Goal: Task Accomplishment & Management: Complete application form

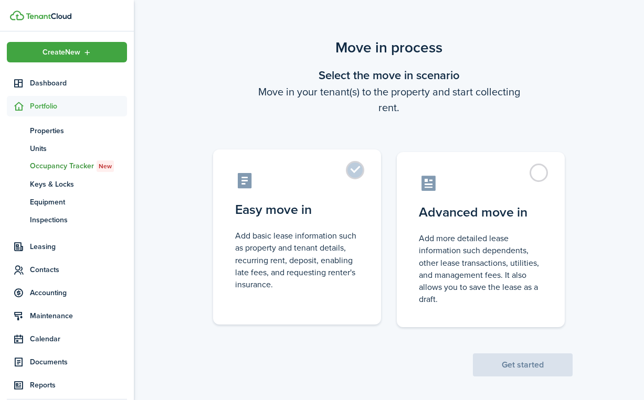
click at [352, 177] on label "Easy move in Add basic lease information such as property and tenant details, r…" at bounding box center [297, 236] width 168 height 175
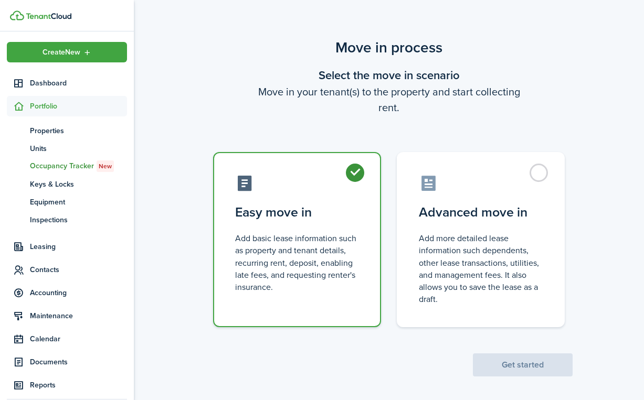
radio input "true"
click at [518, 354] on button "Get started" at bounding box center [523, 365] width 100 height 23
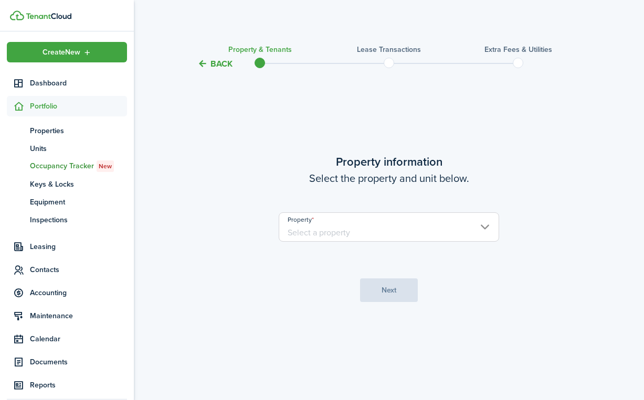
click at [407, 241] on input "Property" at bounding box center [389, 226] width 220 height 29
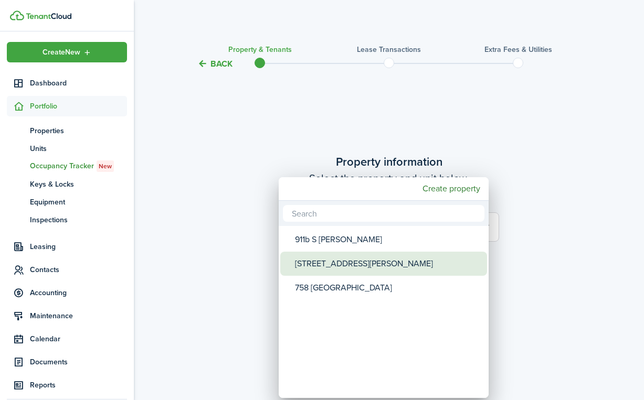
click at [355, 263] on div "[STREET_ADDRESS][PERSON_NAME]" at bounding box center [388, 264] width 186 height 24
type input "[STREET_ADDRESS][PERSON_NAME]"
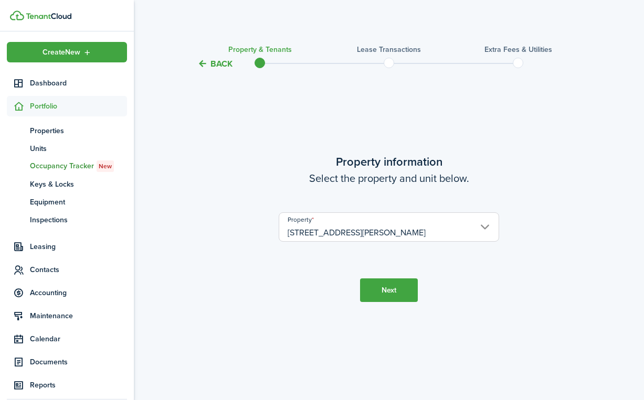
click at [390, 287] on button "Next" at bounding box center [389, 291] width 58 height 24
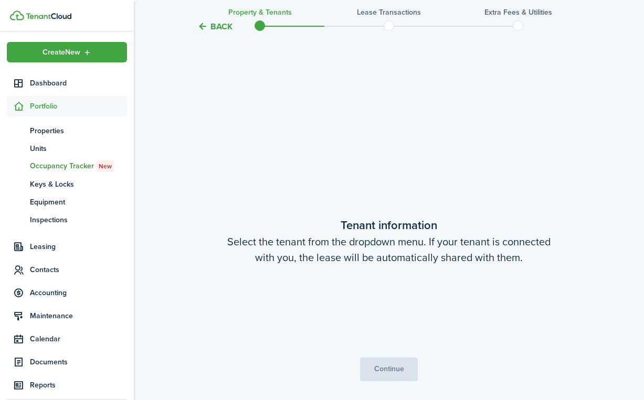
scroll to position [330, 0]
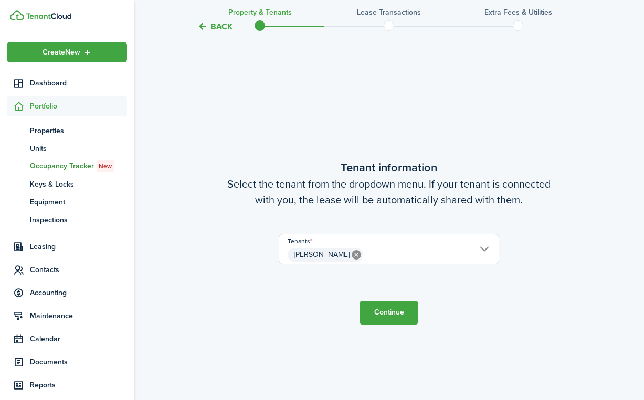
click at [383, 316] on button "Continue" at bounding box center [389, 313] width 58 height 24
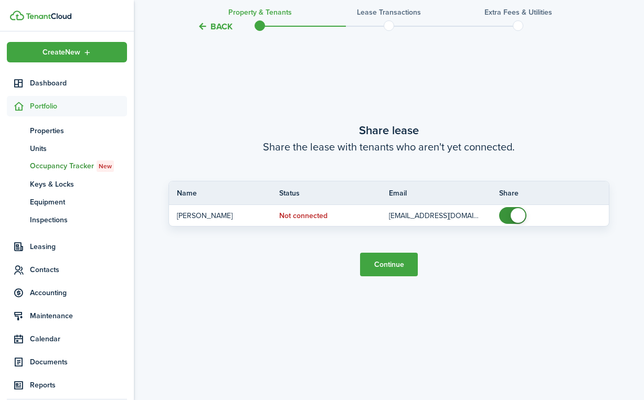
scroll to position [774, 0]
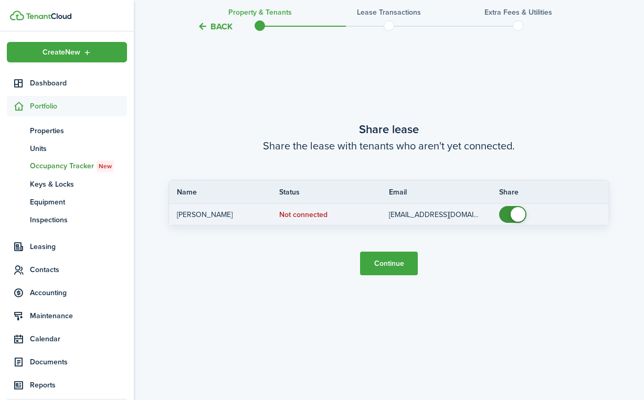
checkbox input "false"
click at [508, 215] on span at bounding box center [512, 214] width 10 height 17
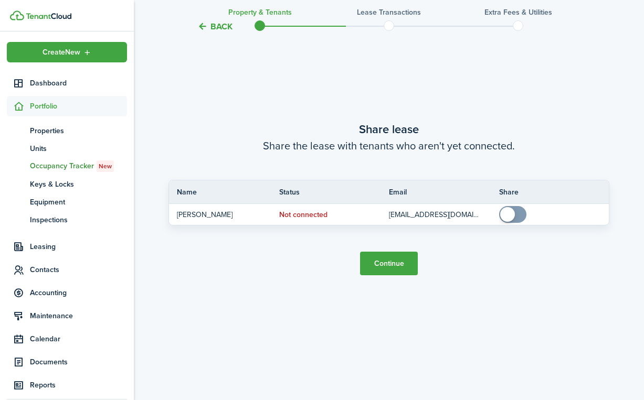
click at [398, 262] on button "Continue" at bounding box center [389, 264] width 58 height 24
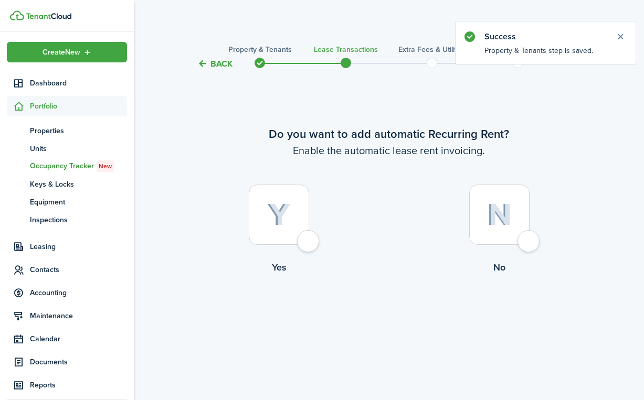
click at [309, 244] on div at bounding box center [279, 215] width 60 height 60
radio input "true"
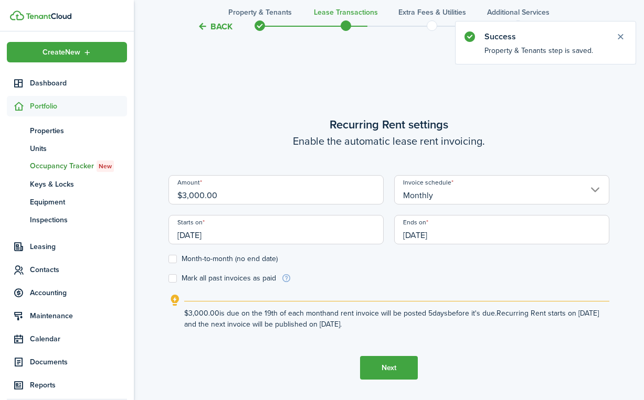
scroll to position [330, 0]
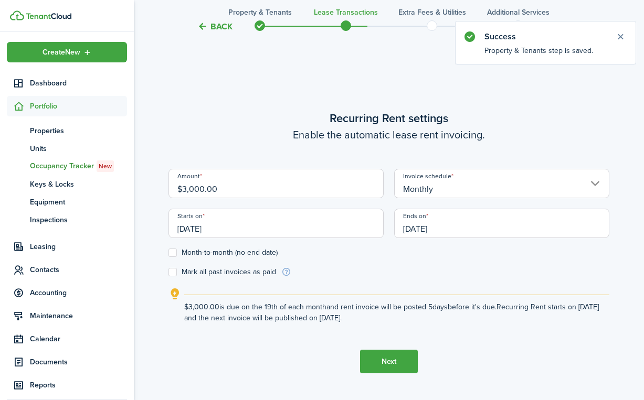
drag, startPoint x: 193, startPoint y: 188, endPoint x: 172, endPoint y: 188, distance: 21.0
click at [172, 188] on input "$3,000.00" at bounding box center [275, 183] width 215 height 29
type input "$2,900.00"
click at [615, 123] on div "Back Property & Tenants Lease Transactions Extra fees & Utilities Additional Se…" at bounding box center [389, 74] width 510 height 735
click at [241, 229] on input "[DATE]" at bounding box center [275, 223] width 215 height 29
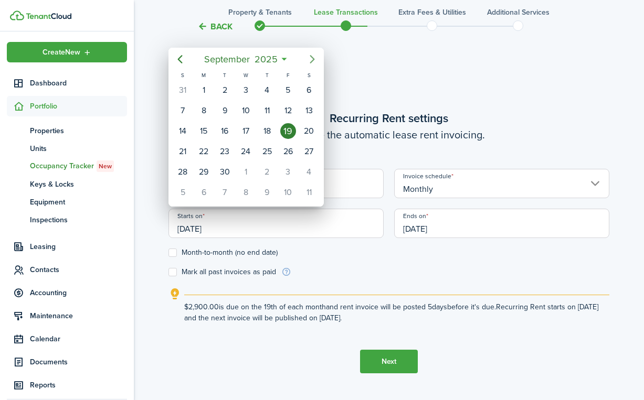
click at [316, 59] on icon "Next page" at bounding box center [312, 59] width 13 height 13
click at [224, 110] on div "4" at bounding box center [225, 111] width 16 height 16
type input "[DATE]"
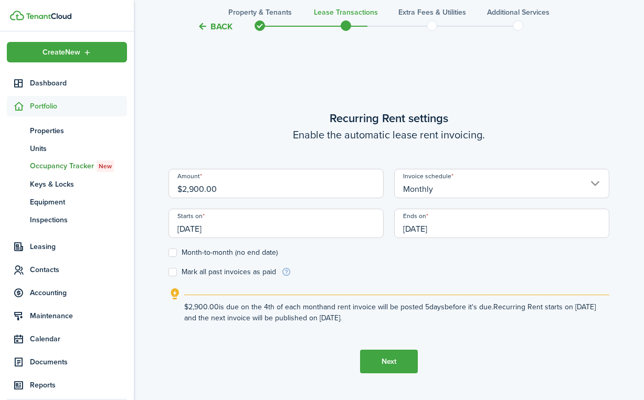
click at [338, 228] on input "[DATE]" at bounding box center [275, 223] width 215 height 29
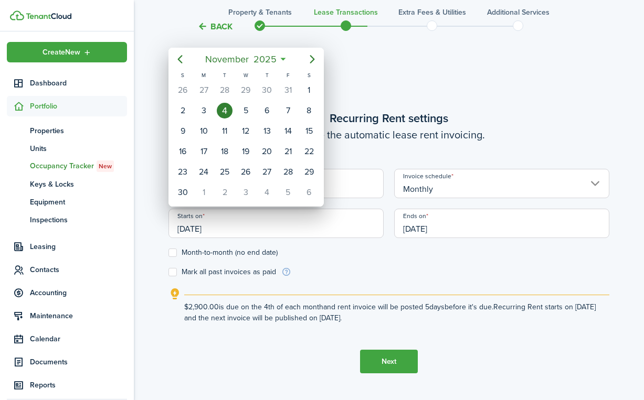
click at [505, 82] on div at bounding box center [321, 200] width 811 height 568
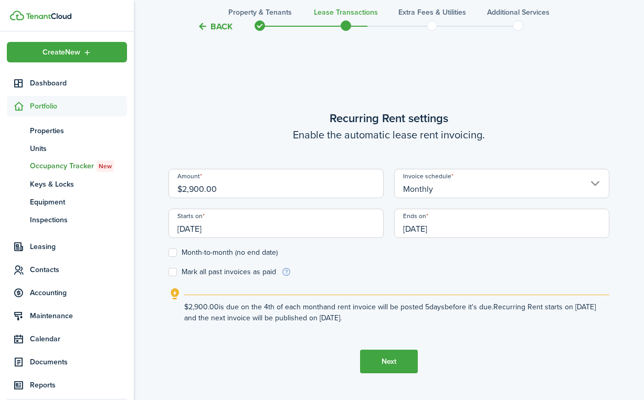
click at [446, 231] on input "[DATE]" at bounding box center [501, 223] width 215 height 29
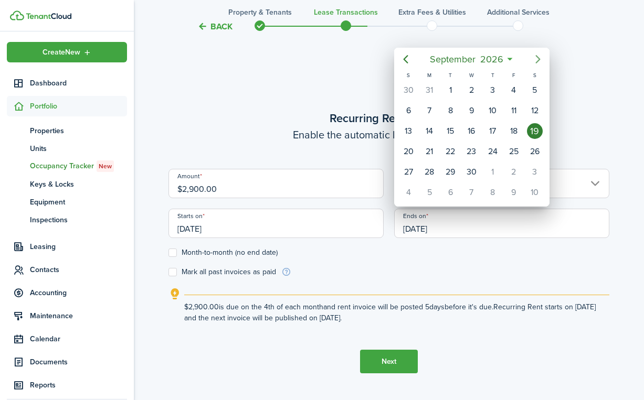
click at [538, 57] on icon "Next page" at bounding box center [537, 59] width 13 height 13
click at [394, 61] on div "[DATE]" at bounding box center [471, 59] width 155 height 23
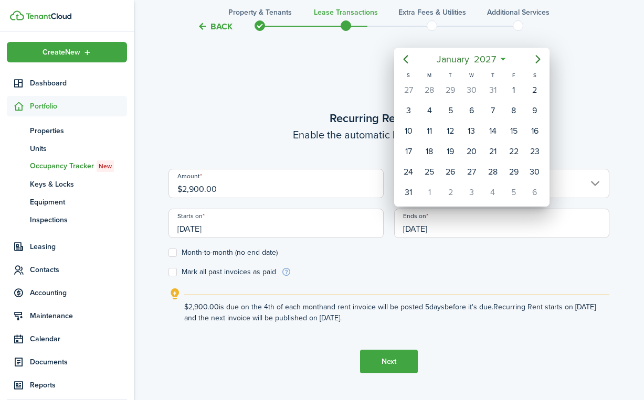
click at [404, 62] on icon "Previous page" at bounding box center [405, 59] width 13 height 13
click at [433, 91] on div "30" at bounding box center [429, 90] width 16 height 16
type input "[DATE]"
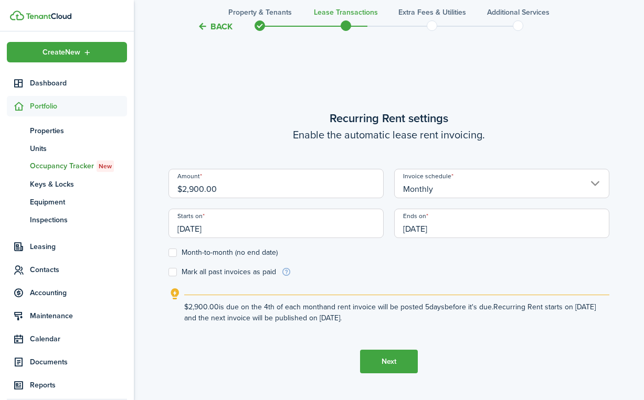
click at [456, 261] on form "Amount $2,900.00 Invoice schedule Monthly Starts on [DATE] Ends on [DATE] Month…" at bounding box center [388, 223] width 441 height 109
click at [224, 229] on input "[DATE]" at bounding box center [275, 223] width 215 height 29
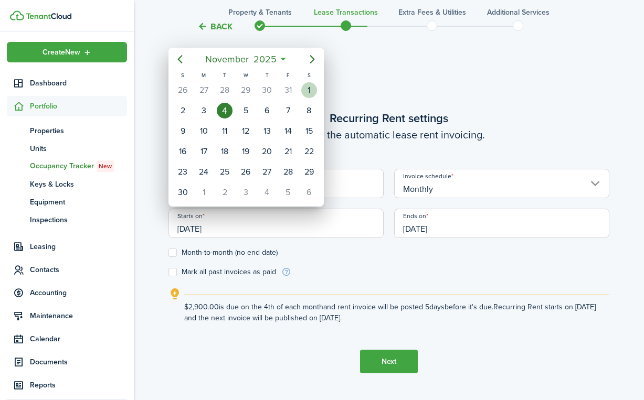
click at [312, 88] on div "1" at bounding box center [309, 90] width 16 height 16
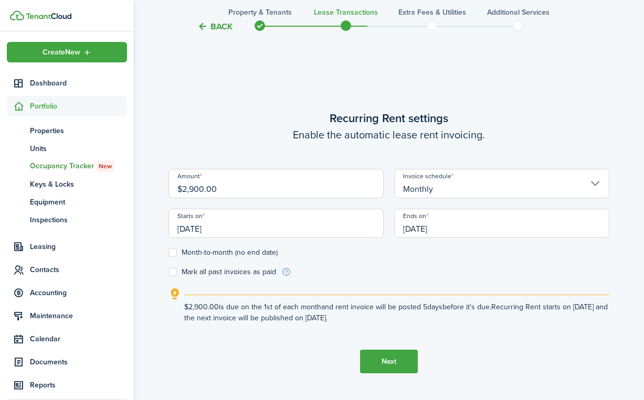
click at [188, 223] on input "[DATE]" at bounding box center [275, 223] width 215 height 29
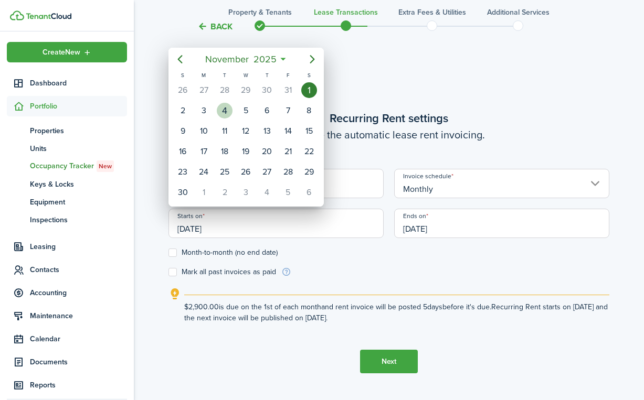
click at [229, 110] on div "4" at bounding box center [225, 111] width 16 height 16
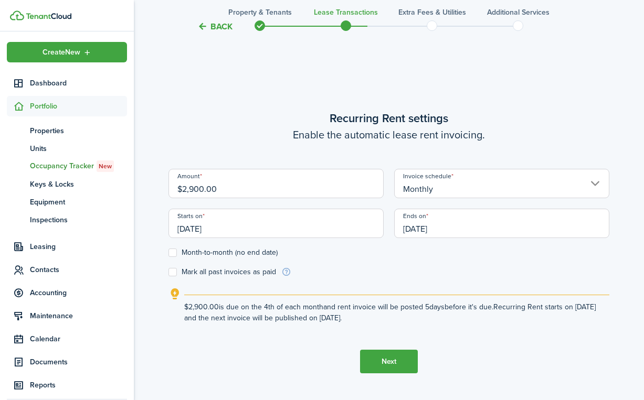
click at [196, 228] on input "[DATE]" at bounding box center [275, 223] width 215 height 29
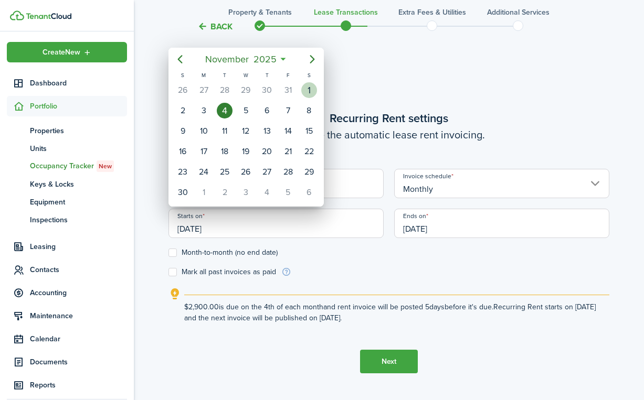
click at [308, 88] on div "1" at bounding box center [309, 90] width 16 height 16
type input "[DATE]"
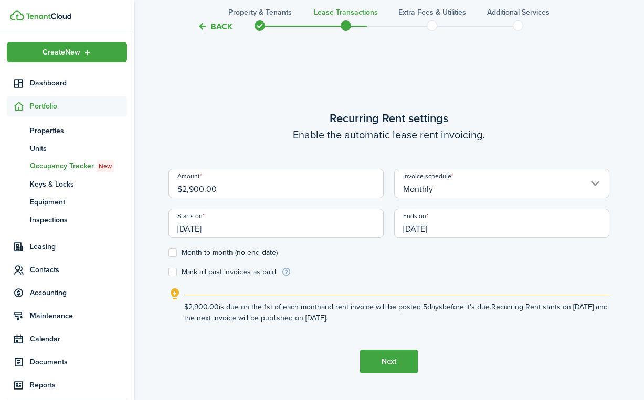
click at [175, 271] on label "Mark all past invoices as paid" at bounding box center [222, 272] width 108 height 8
click at [168, 272] on input "Mark all past invoices as paid" at bounding box center [168, 272] width 1 height 1
click at [174, 272] on label "Mark all past invoices as paid" at bounding box center [222, 272] width 108 height 8
click at [168, 272] on input "Mark all past invoices as paid" at bounding box center [168, 272] width 1 height 1
checkbox input "false"
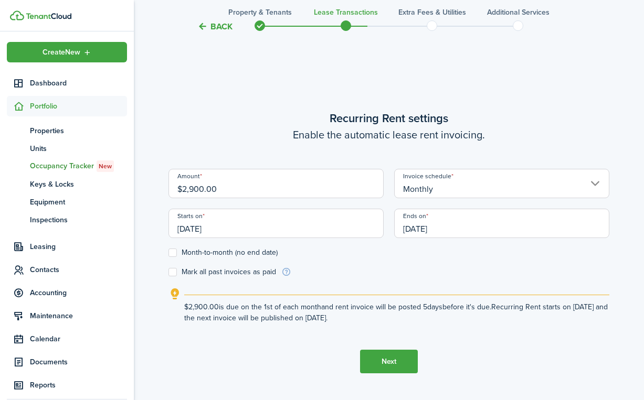
click at [283, 272] on info-icon at bounding box center [286, 272] width 10 height 9
click at [271, 282] on lease-wizard-rent-recurring "Recurring Rent settings Enable the automatic lease rent invoicing. Amount $2,90…" at bounding box center [388, 217] width 441 height 214
click at [382, 360] on button "Next" at bounding box center [389, 362] width 58 height 24
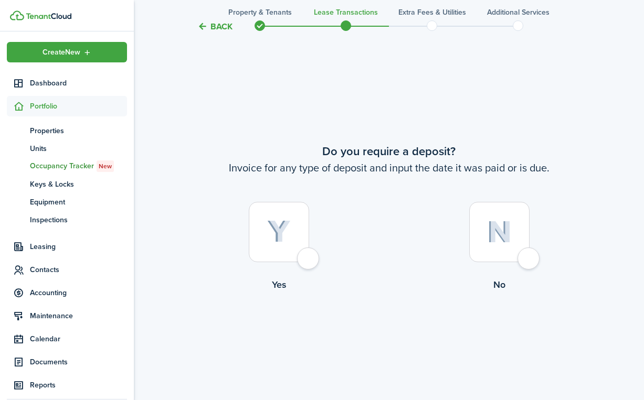
scroll to position [730, 0]
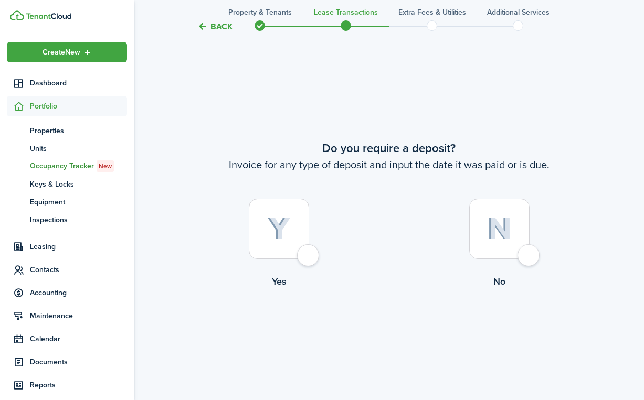
click at [309, 258] on div at bounding box center [279, 229] width 60 height 60
radio input "true"
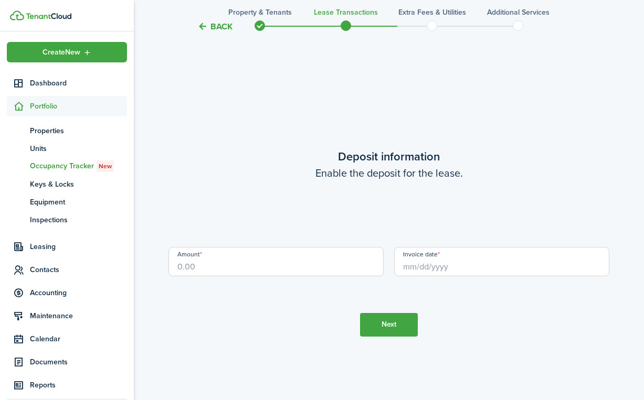
scroll to position [1130, 0]
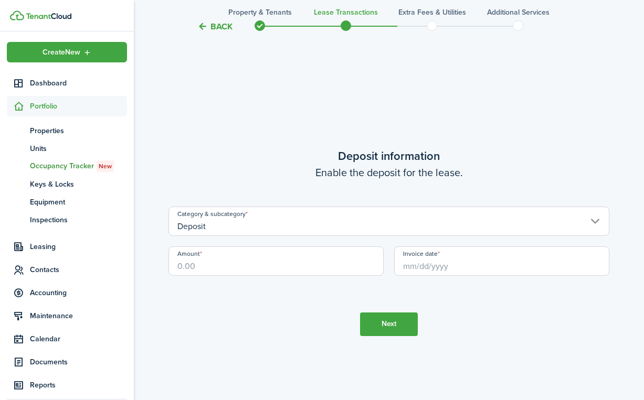
click at [280, 226] on input "Deposit" at bounding box center [388, 221] width 441 height 29
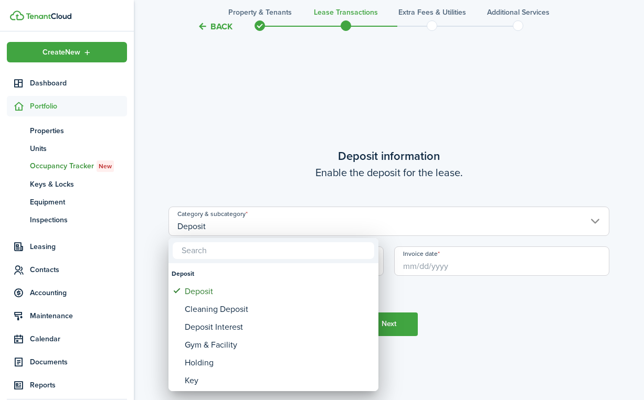
click at [281, 157] on div at bounding box center [321, 200] width 811 height 568
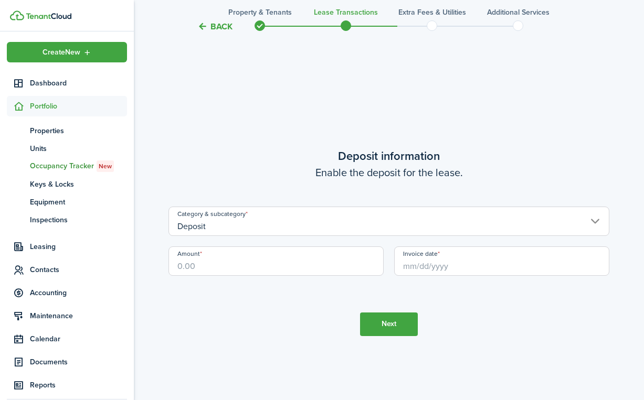
click at [230, 269] on input "Amount" at bounding box center [275, 261] width 215 height 29
click at [464, 264] on input "Invoice date" at bounding box center [501, 261] width 215 height 29
type input "$3,000.00"
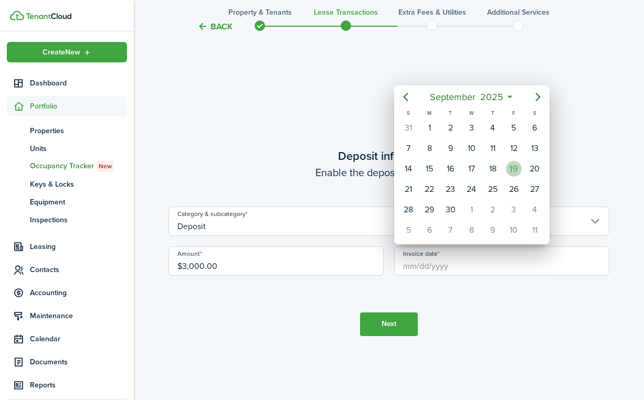
click at [508, 170] on div "19" at bounding box center [514, 169] width 16 height 16
type input "[DATE]"
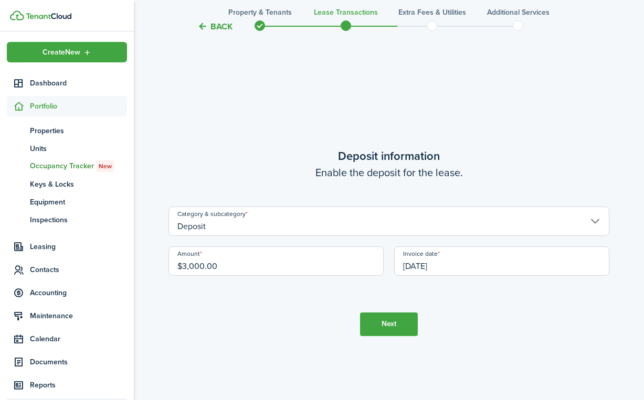
click at [390, 325] on button "Next" at bounding box center [389, 325] width 58 height 24
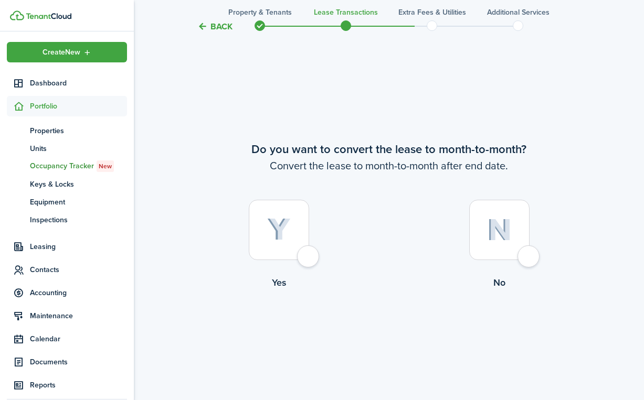
scroll to position [1531, 0]
click at [309, 251] on div at bounding box center [279, 229] width 60 height 60
radio input "true"
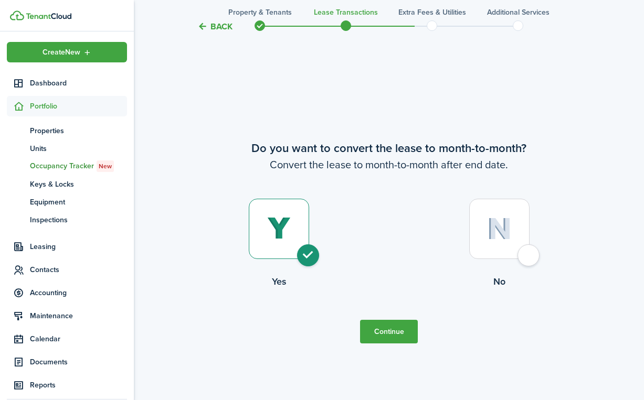
click at [384, 329] on button "Continue" at bounding box center [389, 332] width 58 height 24
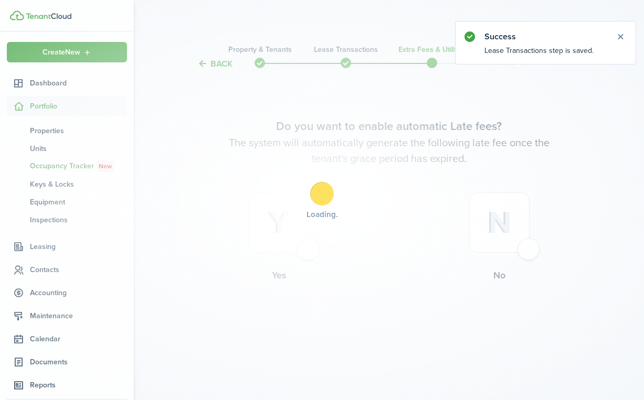
scroll to position [0, 0]
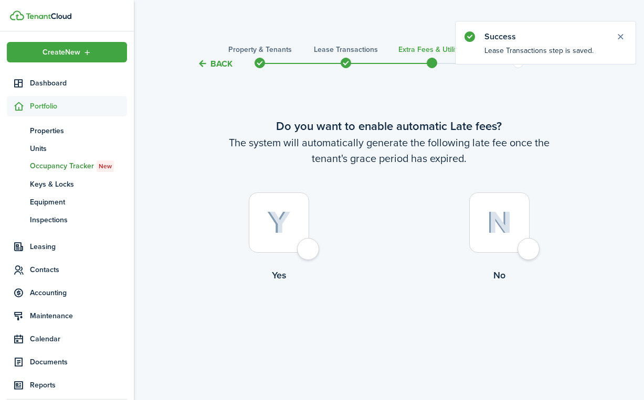
click at [303, 249] on div at bounding box center [279, 222] width 60 height 60
radio input "true"
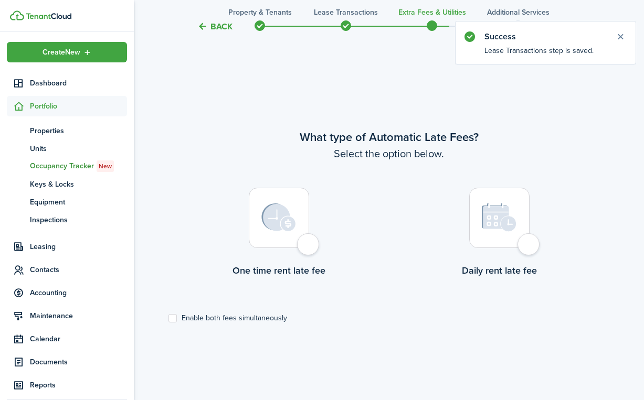
scroll to position [330, 0]
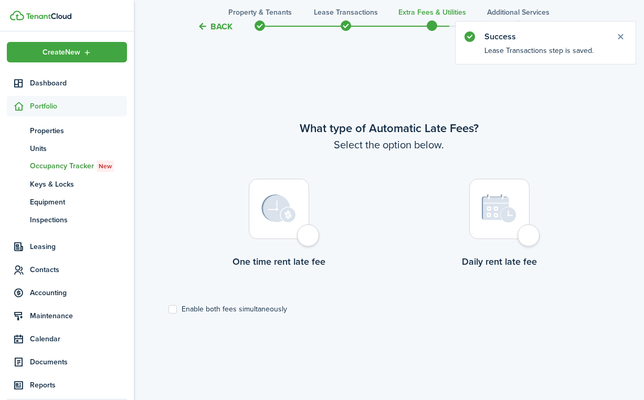
click at [309, 237] on div at bounding box center [279, 209] width 60 height 60
radio input "true"
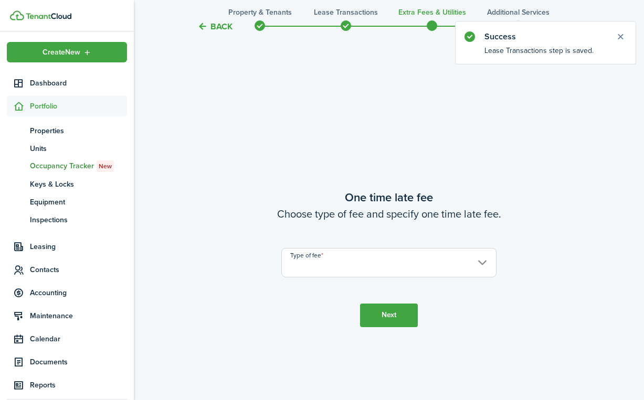
scroll to position [730, 0]
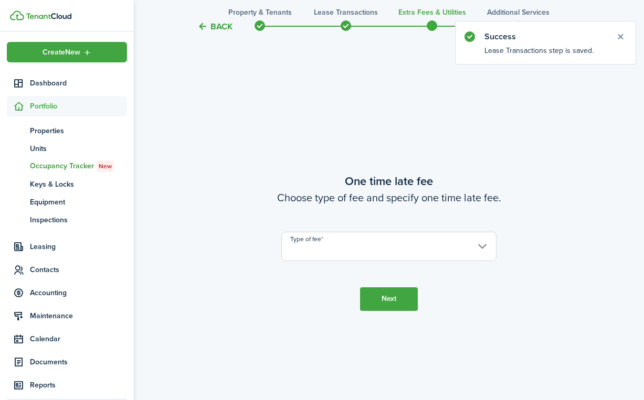
click at [318, 240] on input "Type of fee" at bounding box center [388, 246] width 215 height 29
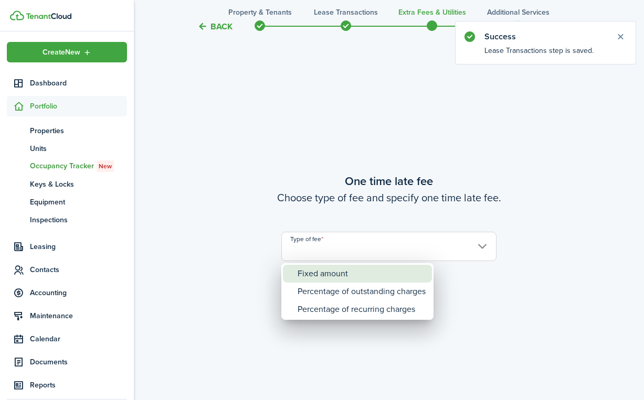
click at [321, 269] on div "Fixed amount" at bounding box center [361, 274] width 128 height 18
type input "Fixed amount"
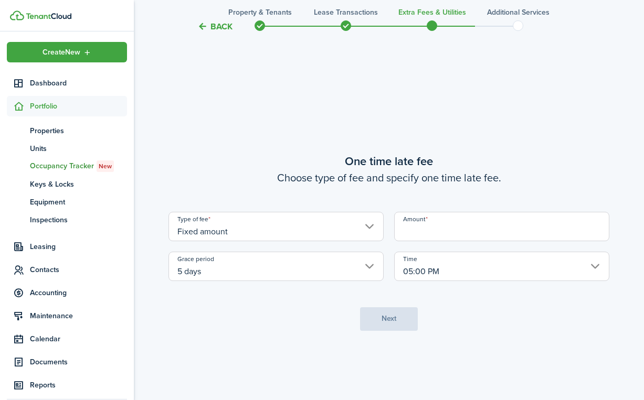
click at [452, 233] on input "Amount" at bounding box center [501, 226] width 215 height 29
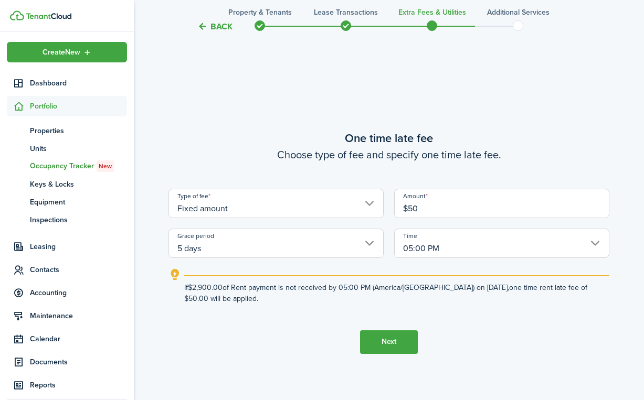
type input "$50.00"
click at [578, 127] on tc-wizard-step "One time late fee Choose type of fee and specify one time late fee. Type of fee…" at bounding box center [388, 241] width 441 height 400
click at [377, 336] on button "Next" at bounding box center [389, 342] width 58 height 24
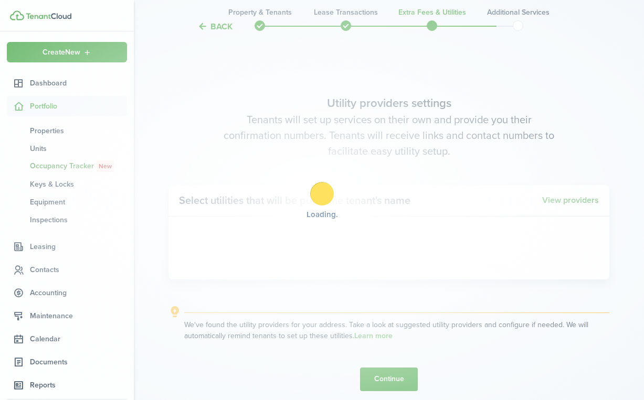
scroll to position [1130, 0]
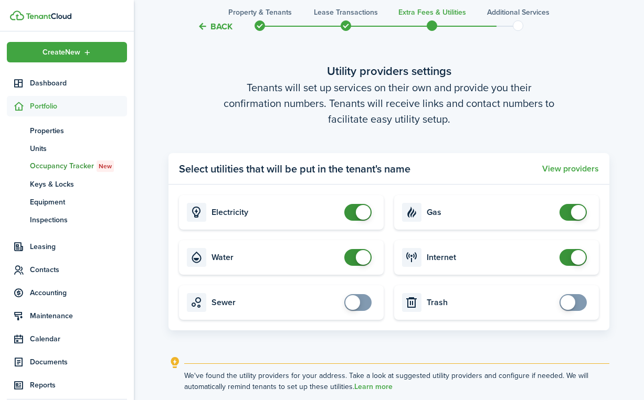
checkbox input "true"
click at [570, 307] on span at bounding box center [567, 302] width 15 height 15
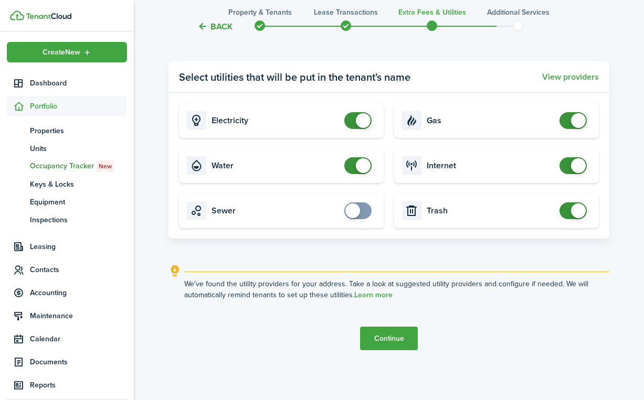
scroll to position [1222, 0]
click at [389, 340] on button "Continue" at bounding box center [389, 339] width 58 height 24
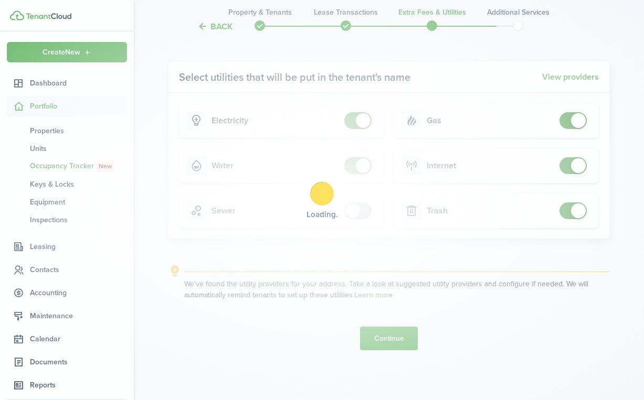
scroll to position [0, 0]
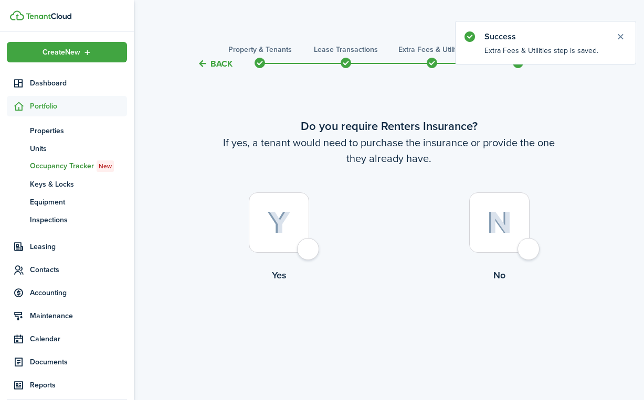
click at [309, 253] on div at bounding box center [279, 222] width 60 height 60
radio input "true"
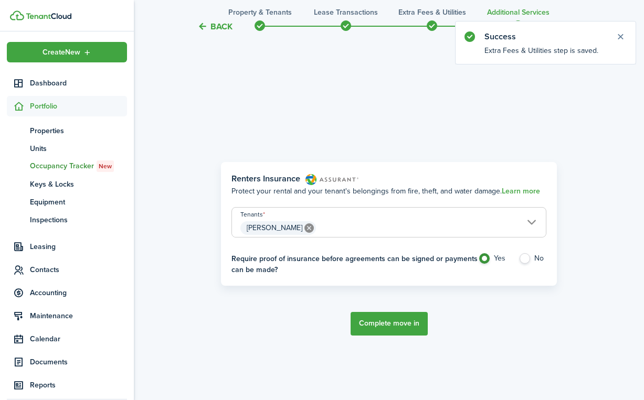
scroll to position [330, 0]
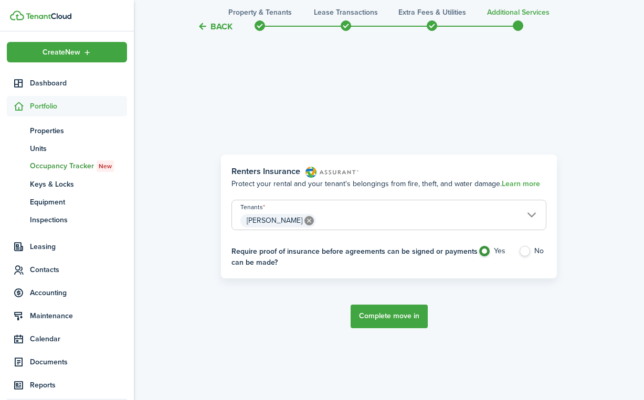
click at [389, 317] on button "Complete move in" at bounding box center [388, 317] width 77 height 24
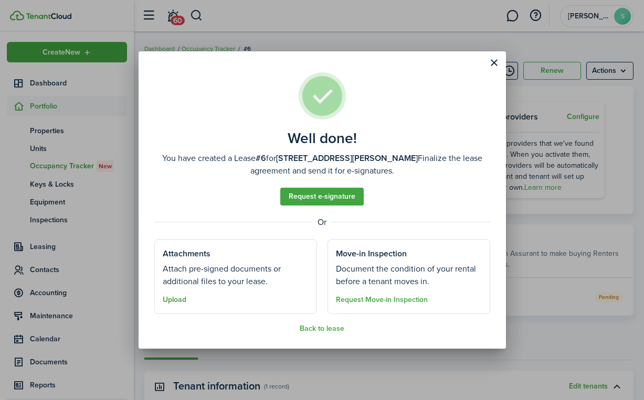
click at [176, 301] on button "Upload" at bounding box center [175, 300] width 24 height 8
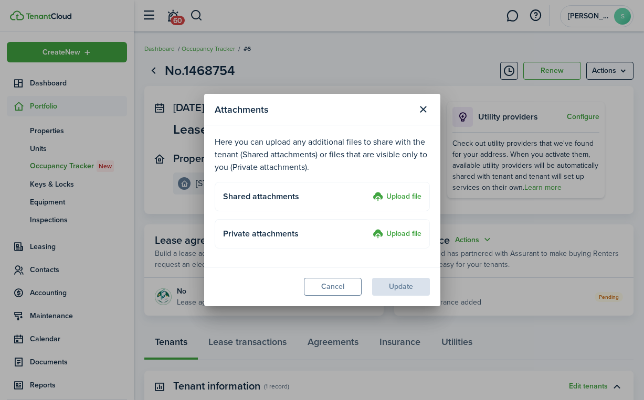
click at [400, 200] on label "Upload file" at bounding box center [396, 197] width 49 height 13
click at [369, 191] on input "Upload file" at bounding box center [369, 191] width 0 height 0
click at [403, 198] on label "Upload file" at bounding box center [396, 197] width 49 height 13
click at [369, 191] on input "Upload file" at bounding box center [369, 191] width 0 height 0
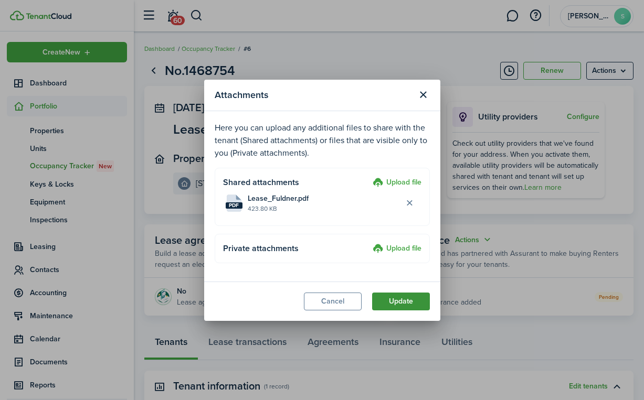
click at [407, 303] on button "Update" at bounding box center [401, 302] width 58 height 18
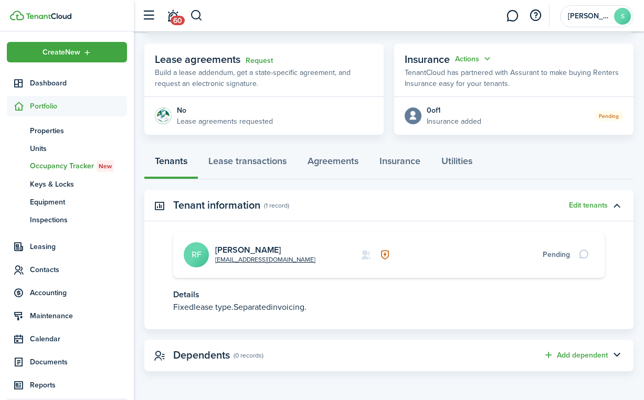
scroll to position [180, 0]
click at [244, 161] on link "Lease transactions" at bounding box center [247, 163] width 99 height 31
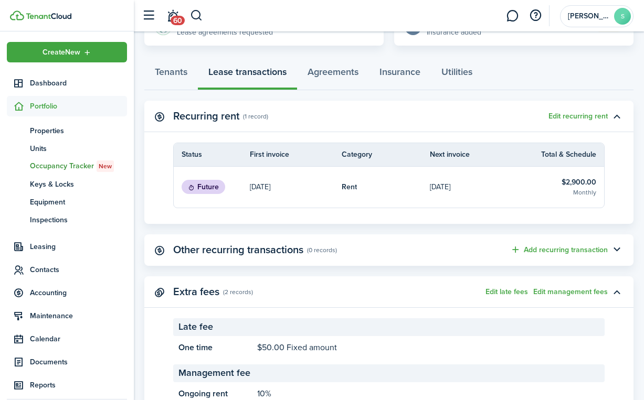
scroll to position [280, 0]
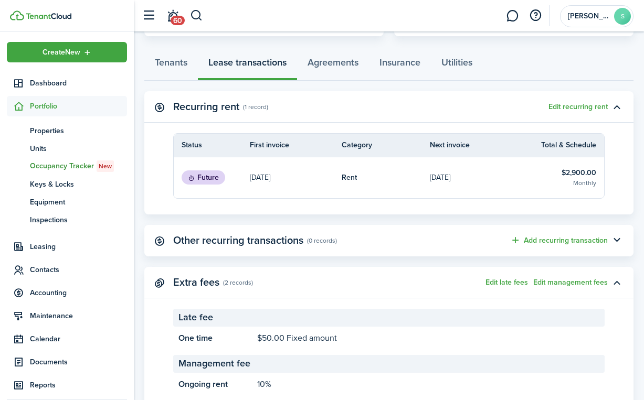
click at [218, 179] on status "Future" at bounding box center [203, 177] width 44 height 15
click at [384, 162] on link "Rent" at bounding box center [385, 177] width 88 height 41
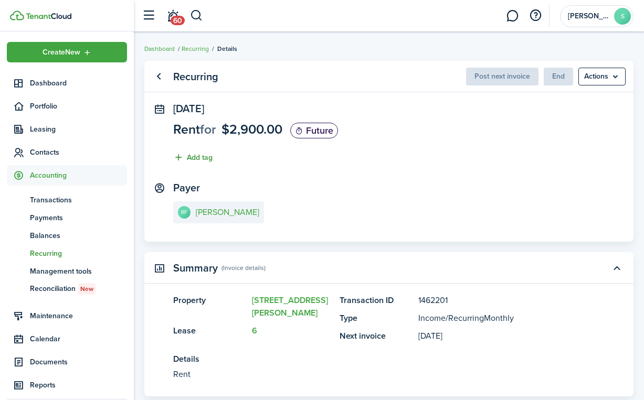
click at [195, 156] on button "Add tag" at bounding box center [192, 158] width 39 height 12
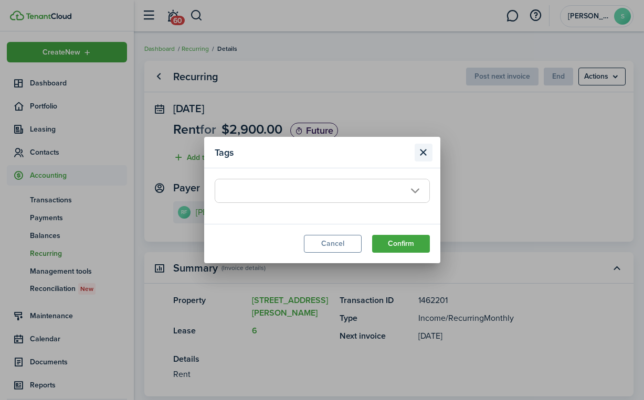
click at [423, 154] on button "Close modal" at bounding box center [423, 153] width 18 height 18
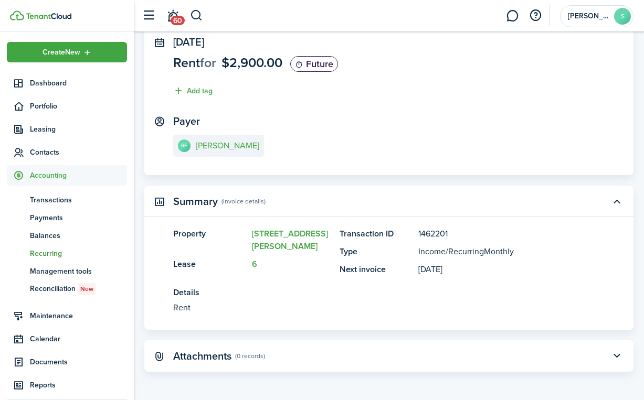
scroll to position [34, 0]
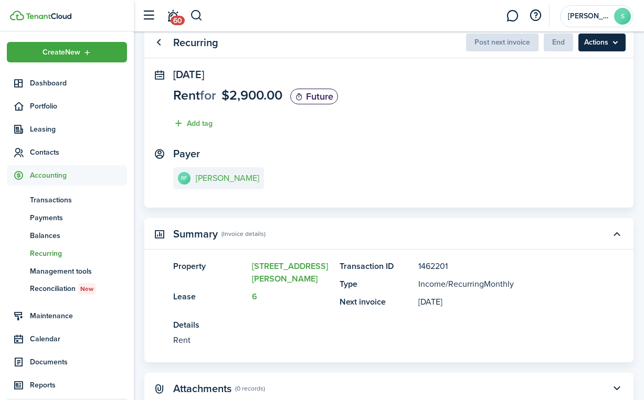
click at [617, 49] on menu-btn "Actions" at bounding box center [601, 43] width 47 height 18
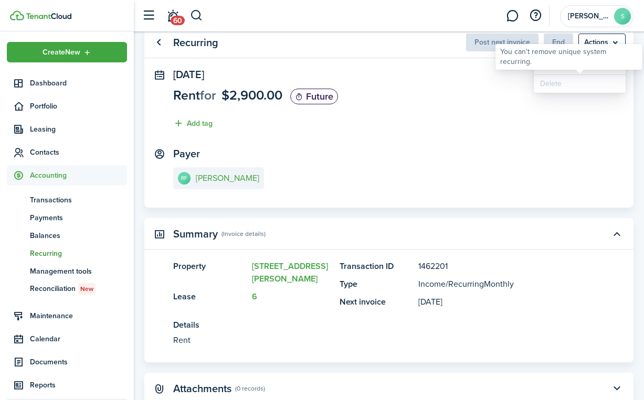
click at [370, 152] on panel-main-section "Payer RF [PERSON_NAME]" at bounding box center [388, 170] width 431 height 45
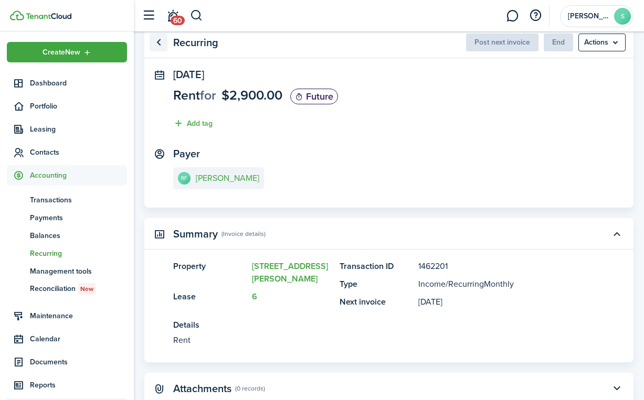
click at [161, 48] on link "Go back" at bounding box center [158, 43] width 18 height 18
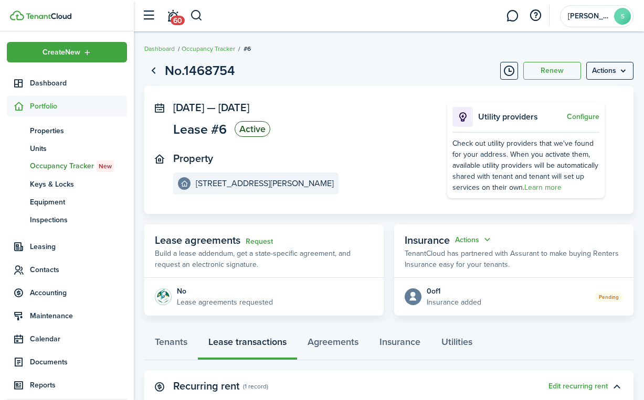
click at [372, 163] on panel-main-section "Property [STREET_ADDRESS][PERSON_NAME]" at bounding box center [294, 174] width 242 height 42
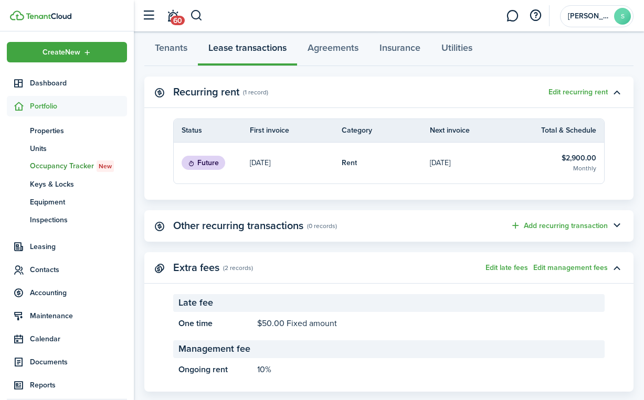
scroll to position [295, 0]
click at [338, 45] on link "Agreements" at bounding box center [333, 49] width 72 height 31
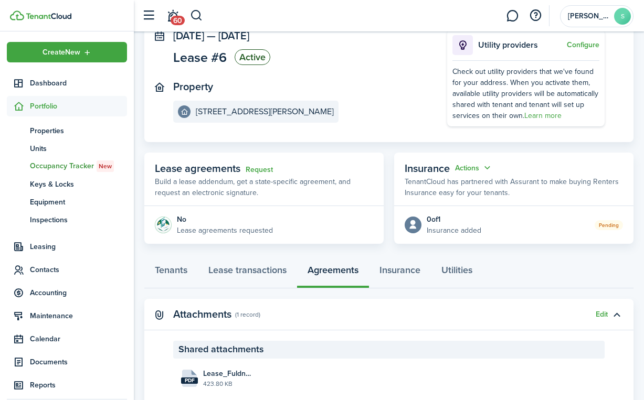
scroll to position [82, 0]
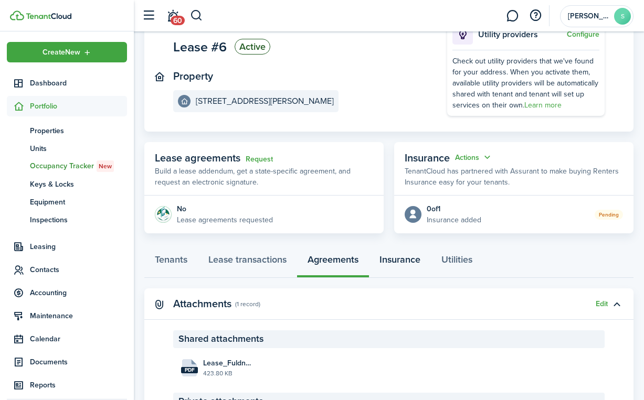
click at [395, 256] on link "Insurance" at bounding box center [400, 262] width 62 height 31
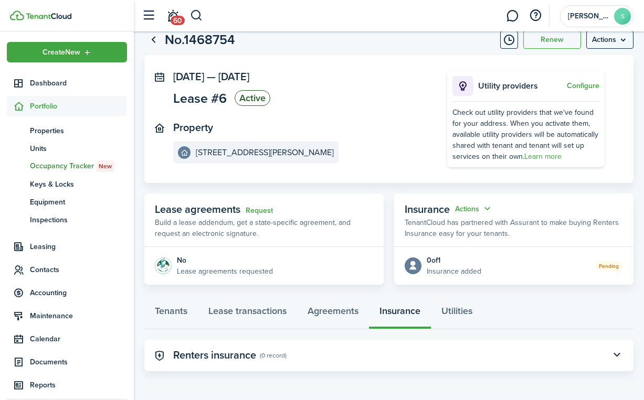
scroll to position [30, 0]
click at [446, 309] on link "Utilities" at bounding box center [457, 313] width 52 height 31
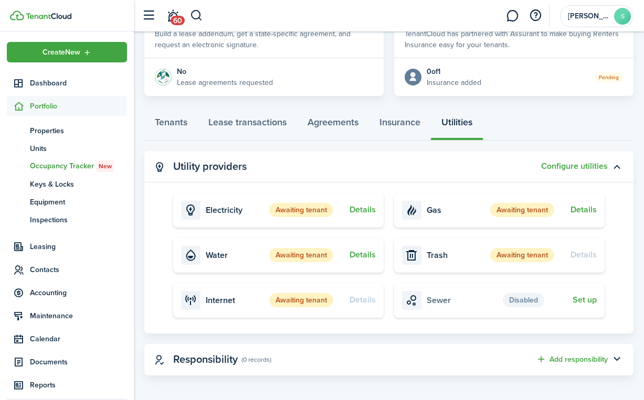
scroll to position [223, 0]
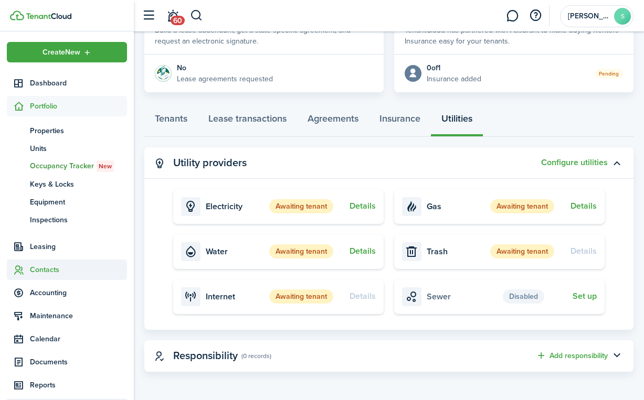
click at [40, 274] on span "Contacts" at bounding box center [78, 269] width 97 height 11
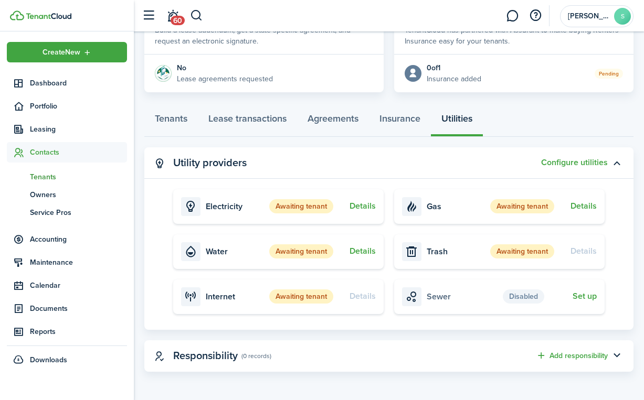
click at [45, 174] on span "Tenants" at bounding box center [78, 177] width 97 height 11
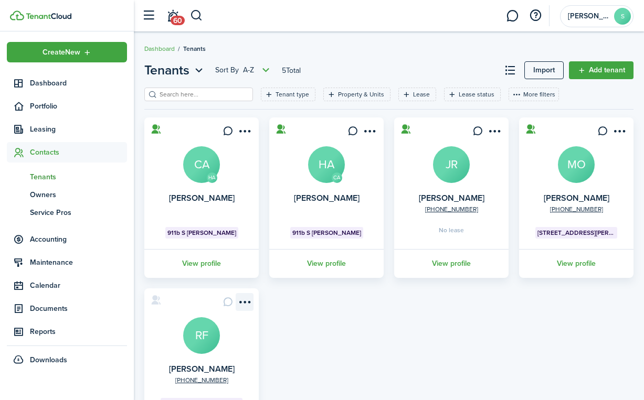
click at [250, 300] on menu-btn-icon "Open menu" at bounding box center [245, 302] width 18 height 18
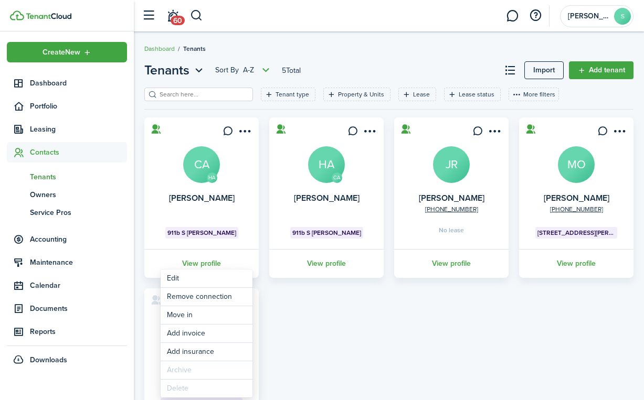
click at [297, 302] on div "HA [PERSON_NAME] CA 911b S [PERSON_NAME] View profile CA [PERSON_NAME] HA 911b …" at bounding box center [388, 282] width 499 height 331
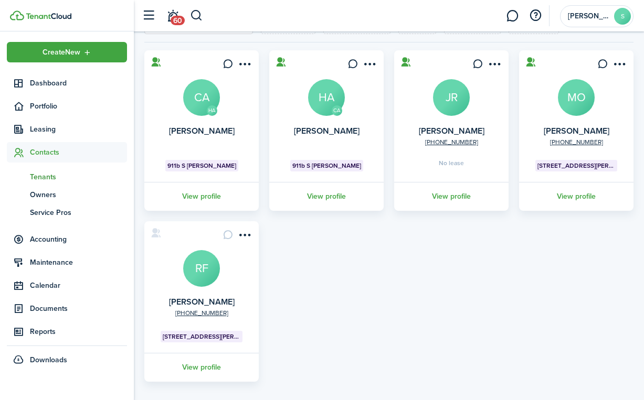
scroll to position [74, 0]
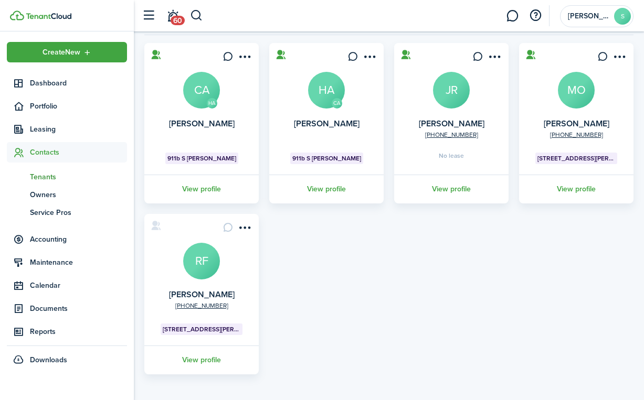
click at [52, 173] on span "Tenants" at bounding box center [78, 177] width 97 height 11
click at [192, 361] on link "View profile" at bounding box center [201, 360] width 117 height 29
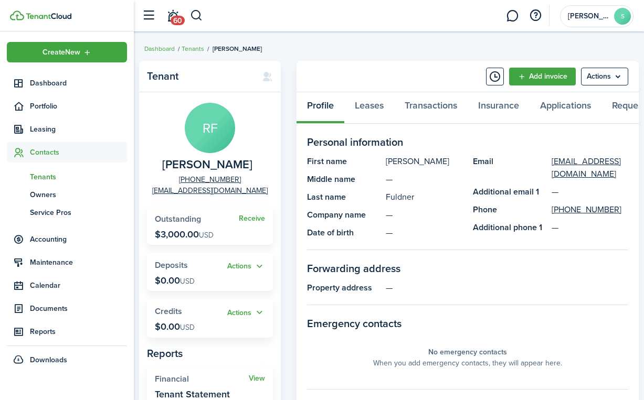
click at [186, 232] on p "$3,000.00 USD" at bounding box center [184, 234] width 59 height 10
click at [620, 108] on link "Requests" at bounding box center [630, 107] width 59 height 31
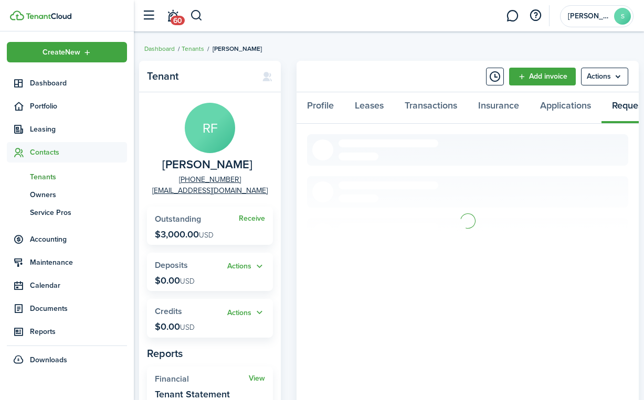
scroll to position [0, 26]
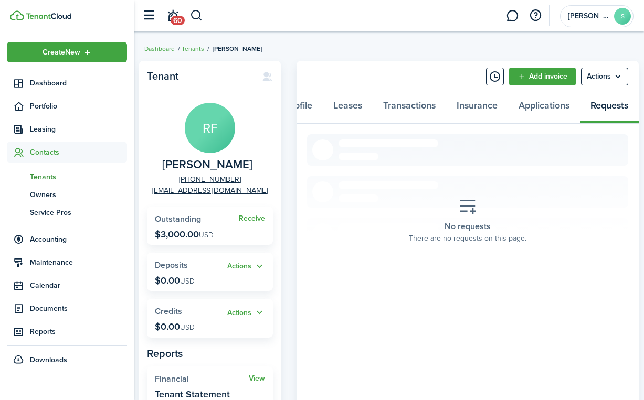
click at [187, 232] on p "$3,000.00 USD" at bounding box center [184, 234] width 59 height 10
click at [248, 217] on link "Receive" at bounding box center [252, 219] width 26 height 8
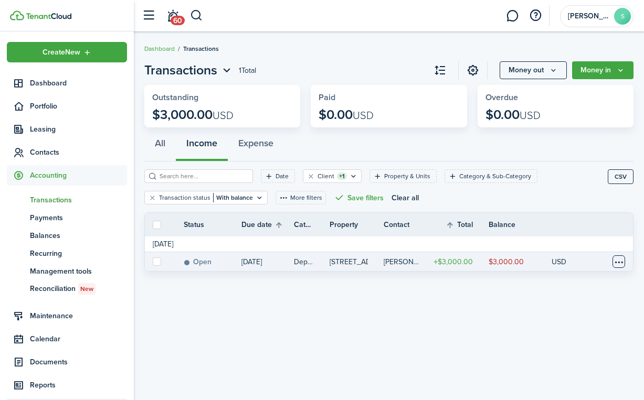
click at [620, 262] on table-menu-btn-icon at bounding box center [618, 261] width 13 height 13
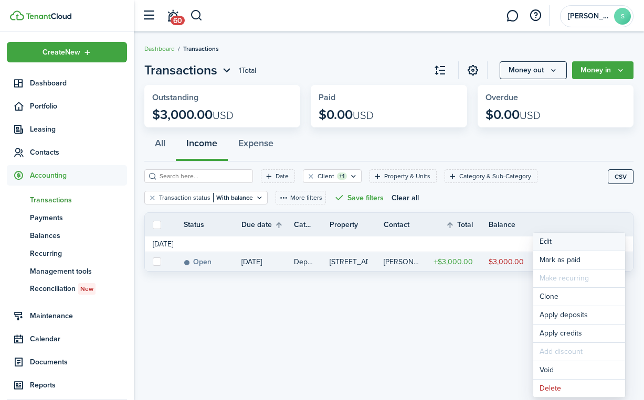
click at [568, 241] on button "Edit" at bounding box center [579, 242] width 92 height 18
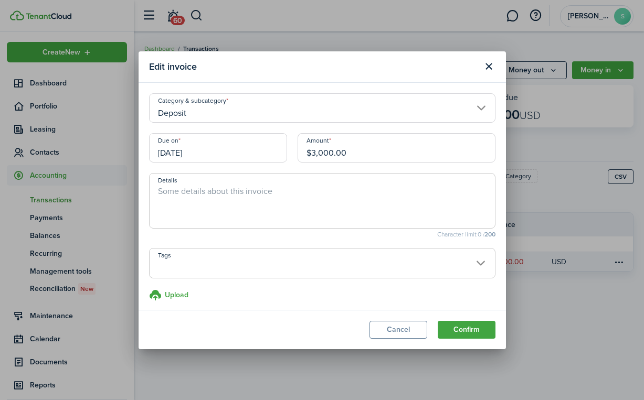
drag, startPoint x: 317, startPoint y: 154, endPoint x: 311, endPoint y: 154, distance: 5.8
click at [311, 154] on input "$3,000.00" at bounding box center [396, 147] width 198 height 29
type input "$2,900.00"
click at [317, 232] on small "Character limit: 0 / 200" at bounding box center [322, 234] width 346 height 6
click at [302, 216] on textarea "Details" at bounding box center [321, 204] width 345 height 38
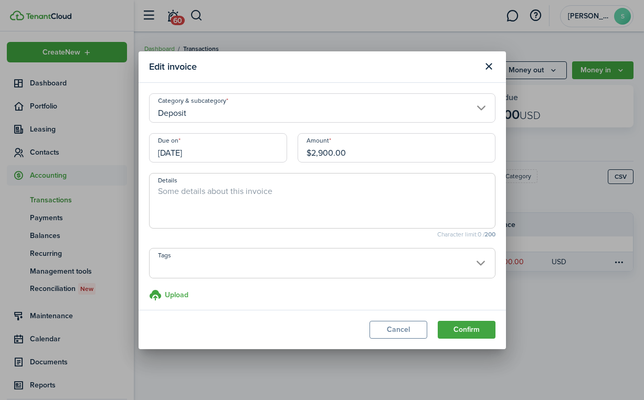
click at [282, 112] on input "Deposit" at bounding box center [322, 107] width 346 height 29
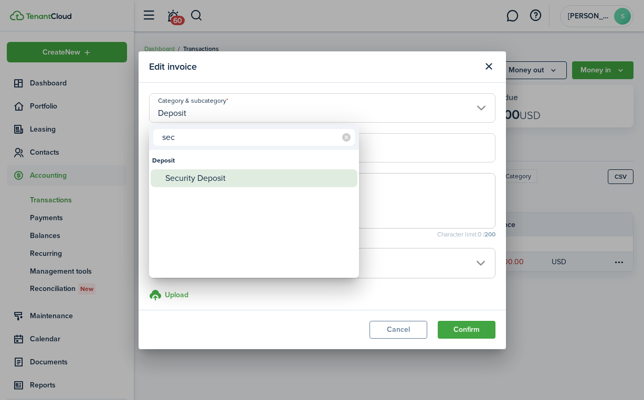
type input "sec"
click at [187, 177] on div "Security Deposit" at bounding box center [258, 178] width 186 height 18
type input "Deposit / Security Deposit"
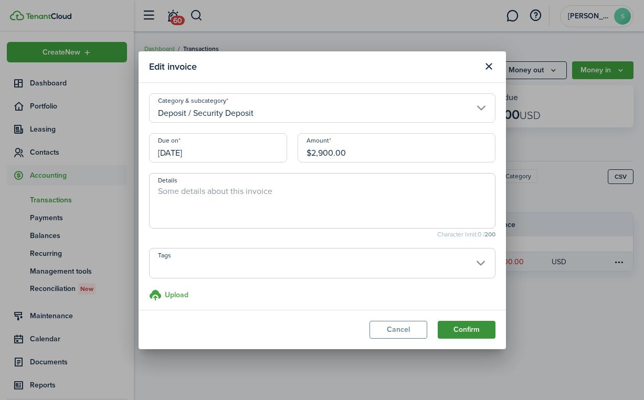
click at [461, 333] on button "Confirm" at bounding box center [466, 330] width 58 height 18
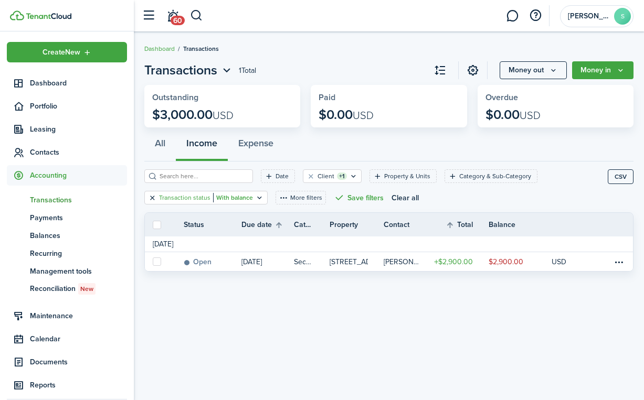
click at [150, 197] on button "Clear filter" at bounding box center [152, 198] width 9 height 8
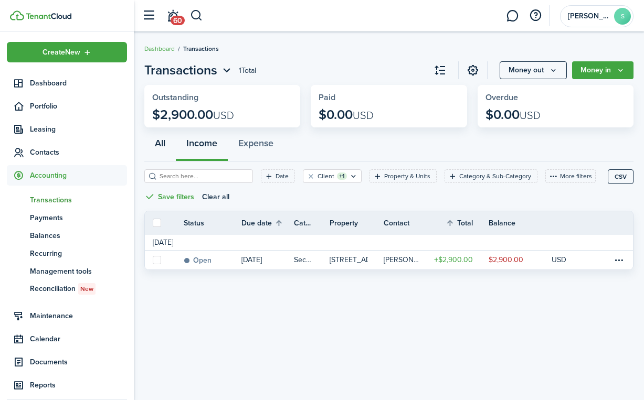
click at [165, 146] on button "All" at bounding box center [159, 145] width 31 height 31
click at [308, 177] on button "Clear filter" at bounding box center [310, 176] width 9 height 8
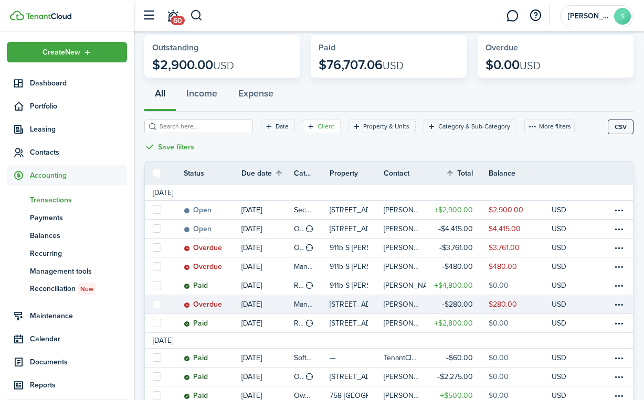
scroll to position [49, 0]
click at [617, 305] on table-menu-btn-icon at bounding box center [618, 304] width 13 height 13
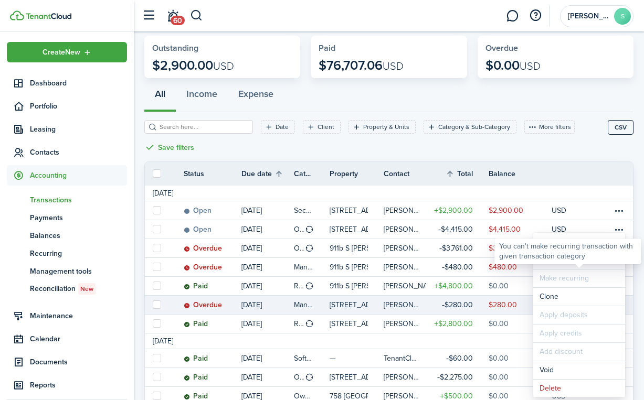
click at [567, 260] on div "You can't make recurring transaction with given transaction category" at bounding box center [567, 251] width 137 height 20
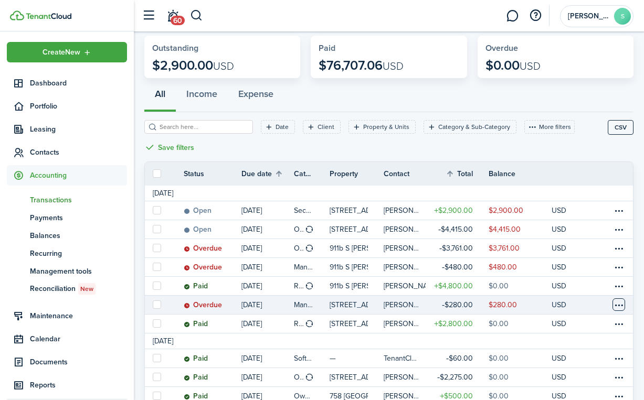
click at [617, 306] on table-menu-btn-icon "Open menu" at bounding box center [618, 304] width 13 height 13
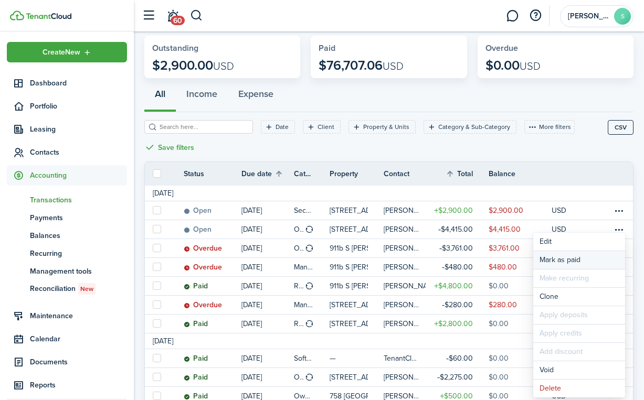
click at [571, 260] on link "Mark as paid" at bounding box center [579, 260] width 92 height 18
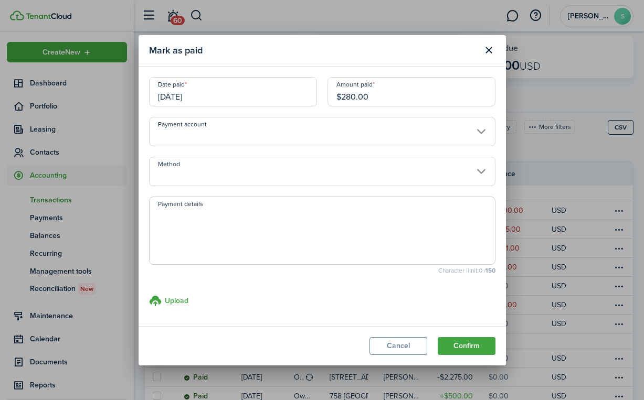
click at [368, 136] on input "Payment account" at bounding box center [322, 131] width 346 height 29
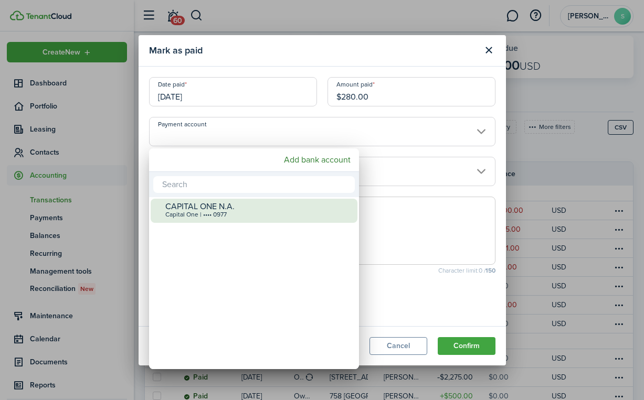
click at [273, 206] on div "CAPITAL ONE N.A." at bounding box center [258, 206] width 186 height 9
type input "•••• •••• •••• 0977"
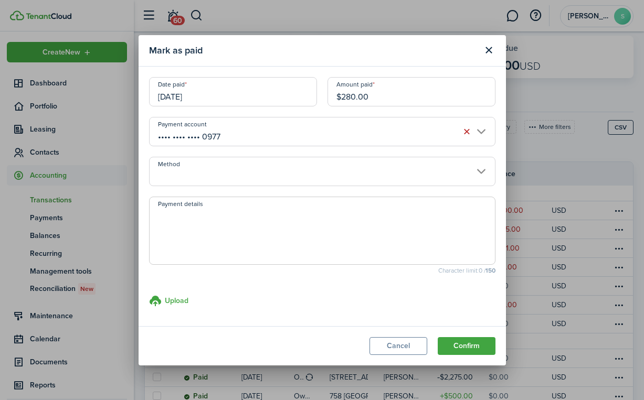
click at [347, 166] on input "Method" at bounding box center [322, 171] width 346 height 29
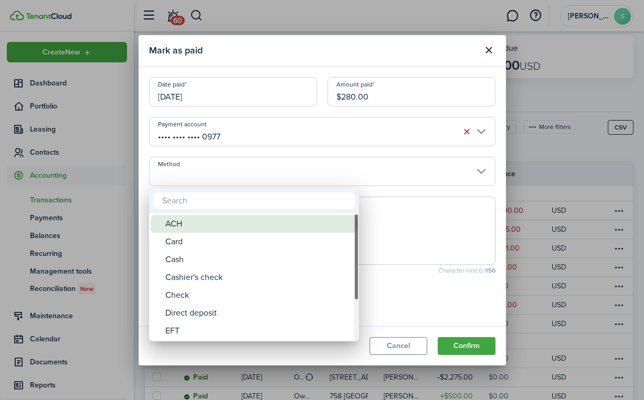
click at [290, 223] on div "ACH" at bounding box center [258, 224] width 186 height 18
type input "ACH"
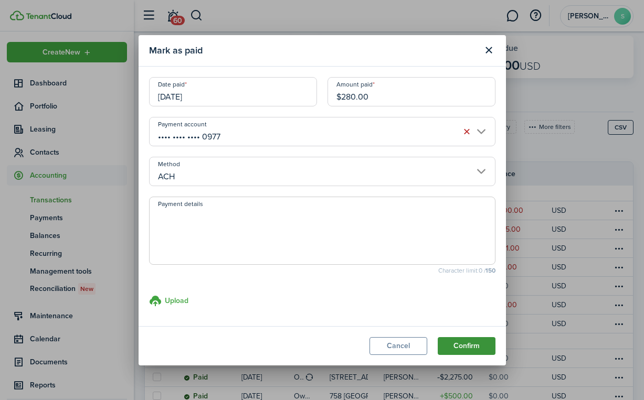
click at [467, 344] on button "Confirm" at bounding box center [466, 346] width 58 height 18
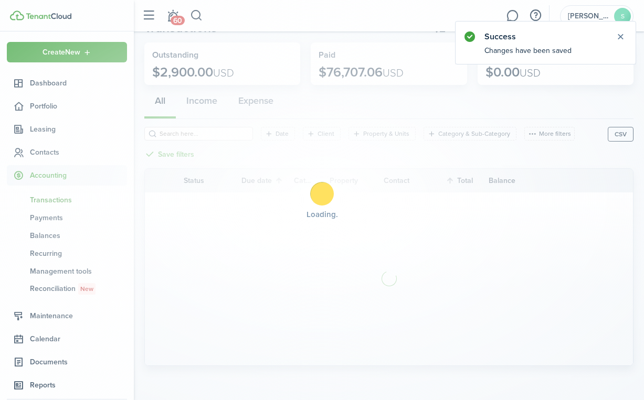
scroll to position [42, 0]
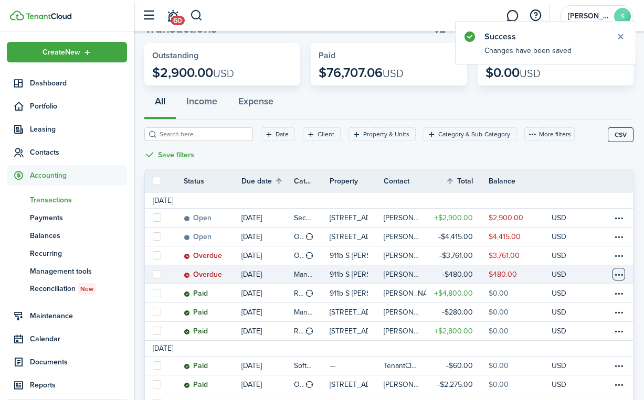
click at [617, 274] on table-menu-btn-icon at bounding box center [618, 274] width 13 height 13
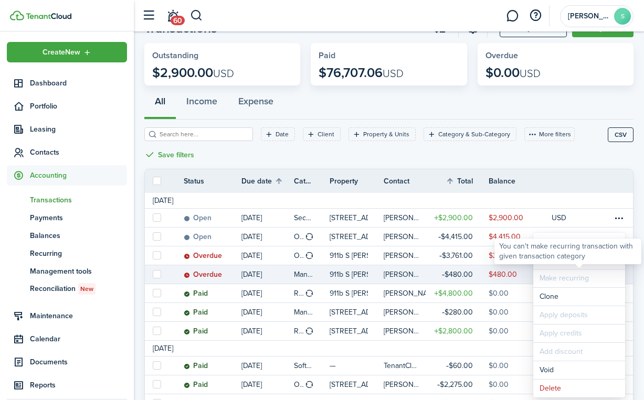
click at [596, 260] on div "You can't make recurring transaction with given transaction category" at bounding box center [567, 251] width 137 height 20
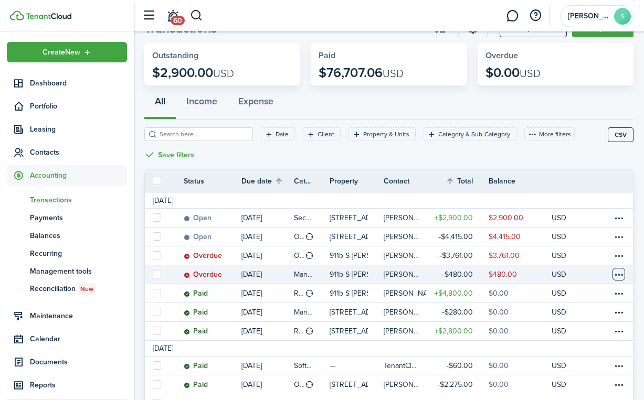
click at [618, 271] on table-menu-btn-icon "Open menu" at bounding box center [618, 274] width 13 height 13
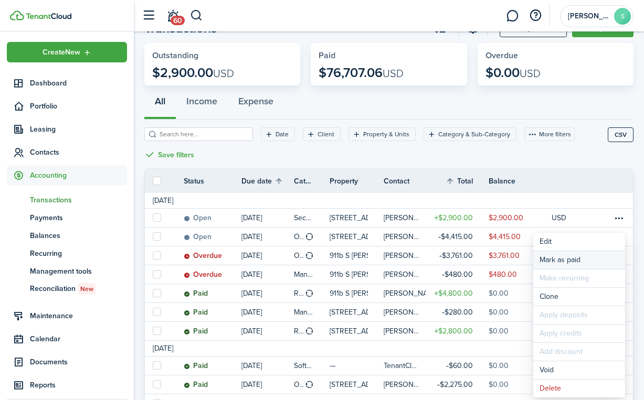
click at [557, 259] on link "Mark as paid" at bounding box center [579, 260] width 92 height 18
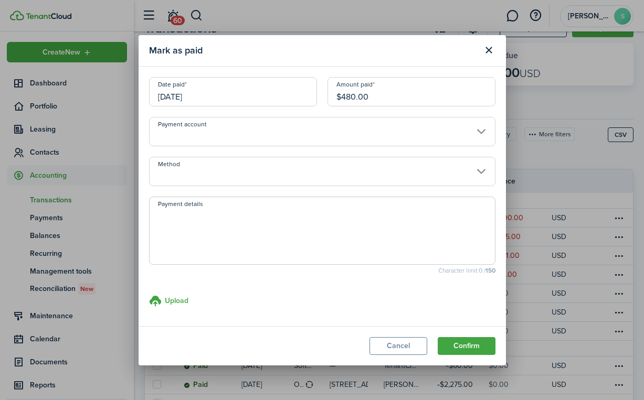
click at [346, 125] on input "Payment account" at bounding box center [322, 131] width 346 height 29
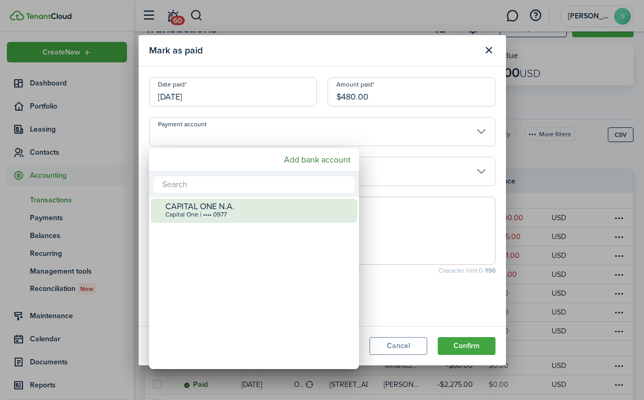
click at [265, 207] on div "CAPITAL ONE N.A." at bounding box center [258, 206] width 186 height 9
type input "•••• •••• •••• 0977"
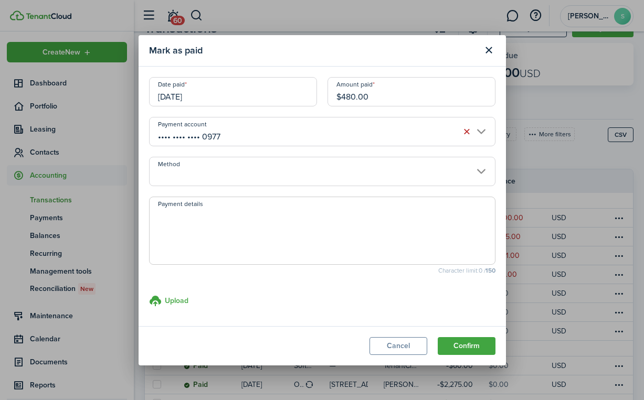
click at [271, 173] on input "Method" at bounding box center [322, 171] width 346 height 29
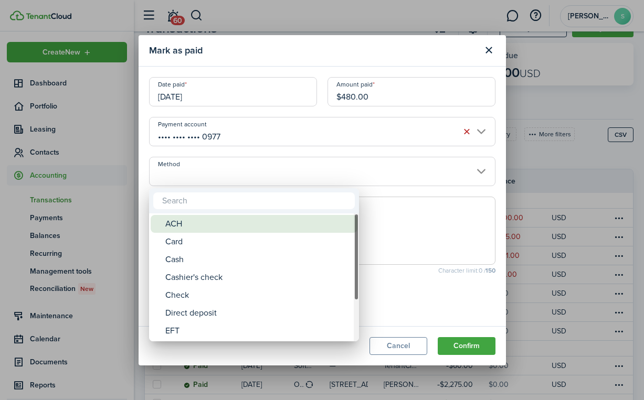
click at [245, 218] on div "ACH" at bounding box center [258, 224] width 186 height 18
type input "ACH"
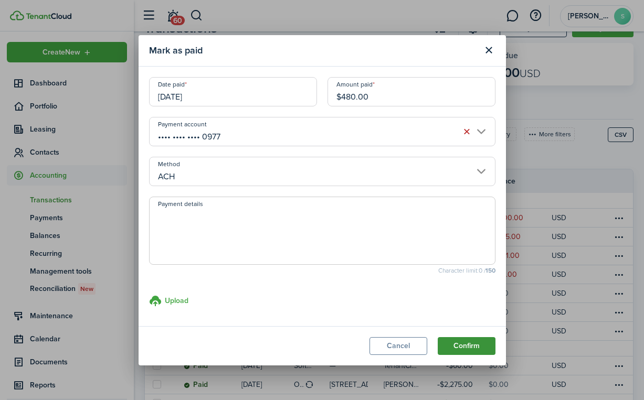
click at [473, 343] on button "Confirm" at bounding box center [466, 346] width 58 height 18
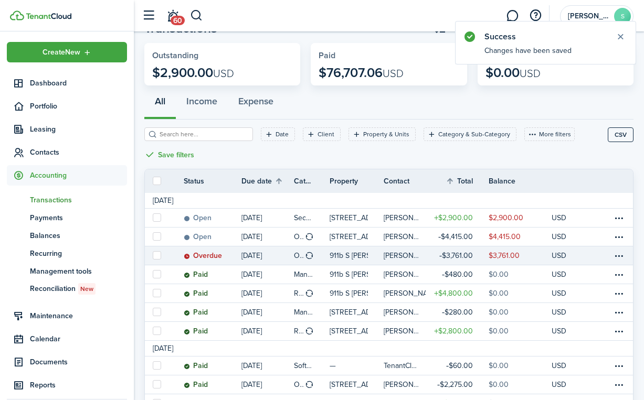
click at [495, 252] on table-amount-description "$3,761.00" at bounding box center [503, 255] width 31 height 11
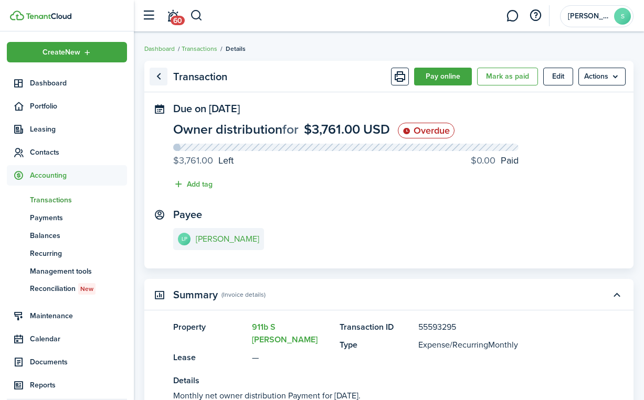
click at [161, 81] on link "Go back" at bounding box center [158, 77] width 18 height 18
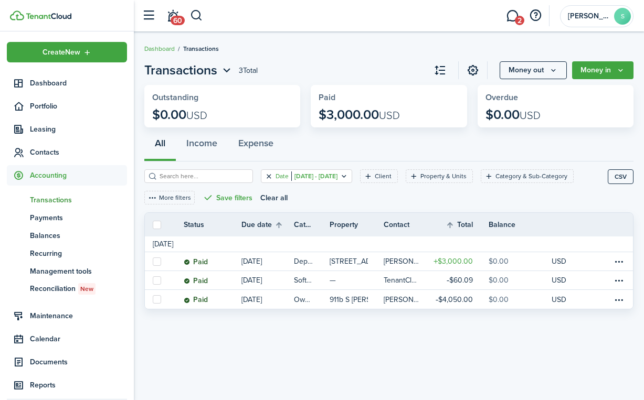
click at [265, 178] on button "Clear filter" at bounding box center [268, 176] width 9 height 8
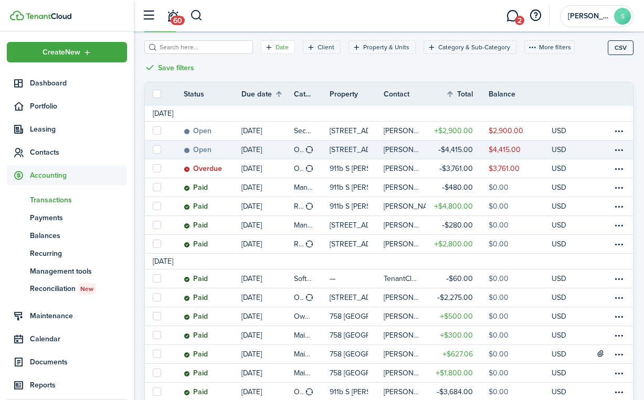
scroll to position [129, 0]
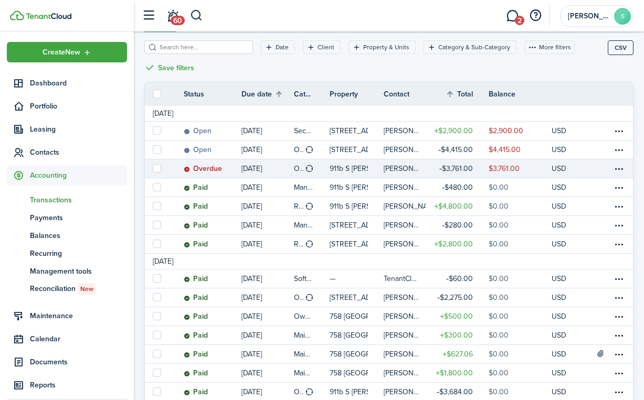
click at [402, 165] on table-profile-info-text "[PERSON_NAME]" at bounding box center [401, 169] width 36 height 8
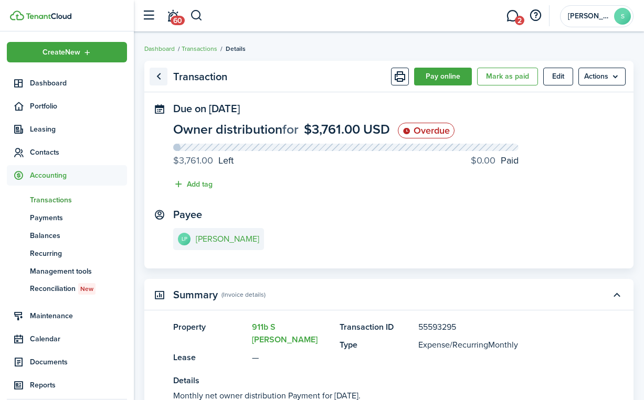
click at [161, 78] on link "Go back" at bounding box center [158, 77] width 18 height 18
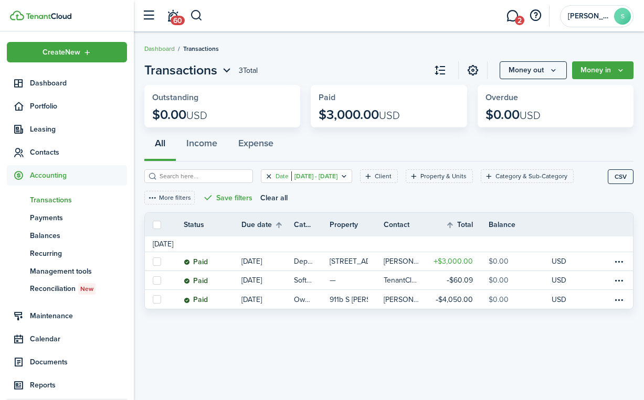
click at [266, 178] on button "Clear filter" at bounding box center [268, 176] width 9 height 8
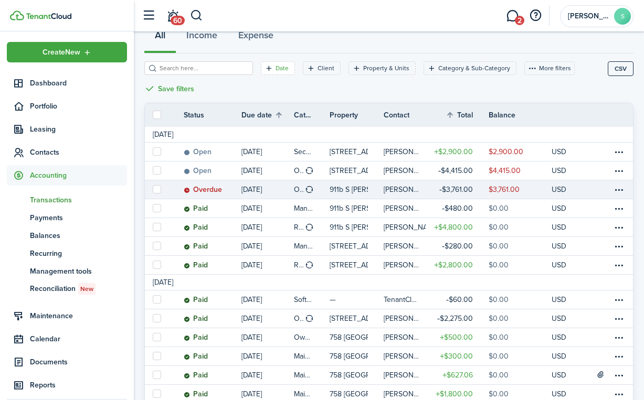
scroll to position [109, 0]
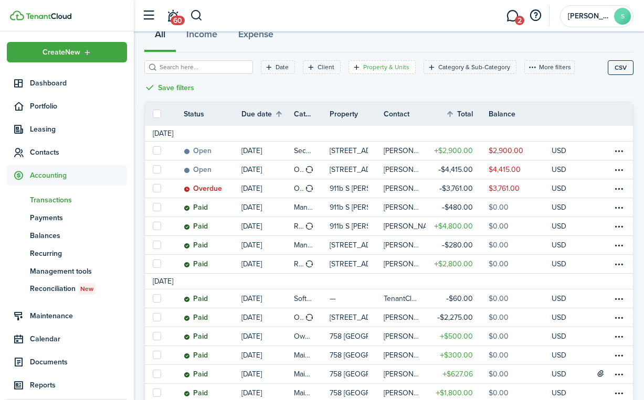
click at [358, 65] on icon "Open filter" at bounding box center [356, 67] width 9 height 8
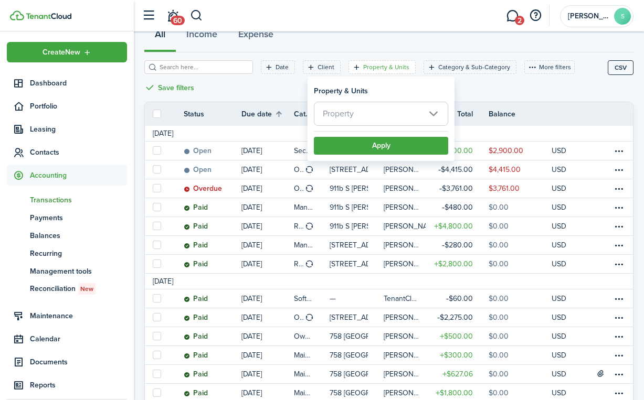
click at [355, 110] on span "Property" at bounding box center [380, 113] width 133 height 23
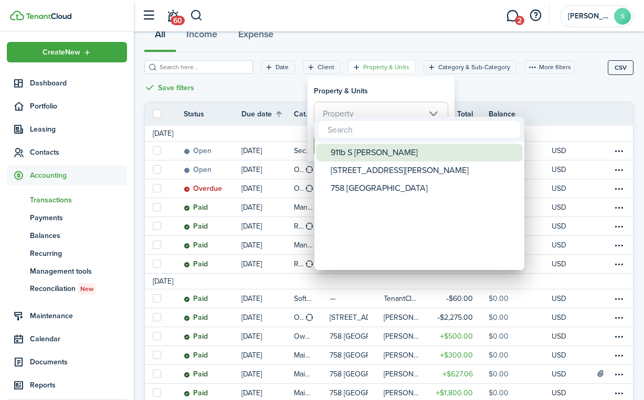
click at [357, 146] on div "911b S [PERSON_NAME]" at bounding box center [423, 153] width 186 height 18
type input "911b S [PERSON_NAME]"
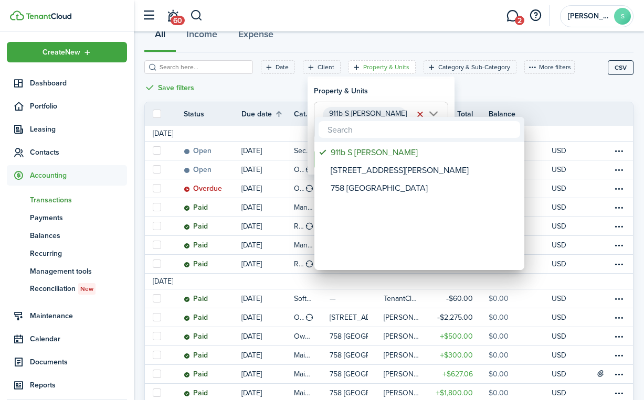
click at [401, 89] on div at bounding box center [321, 200] width 811 height 568
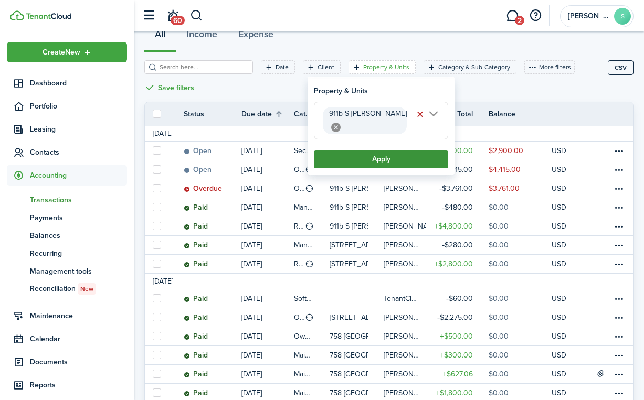
click at [393, 151] on button "Apply" at bounding box center [381, 160] width 134 height 18
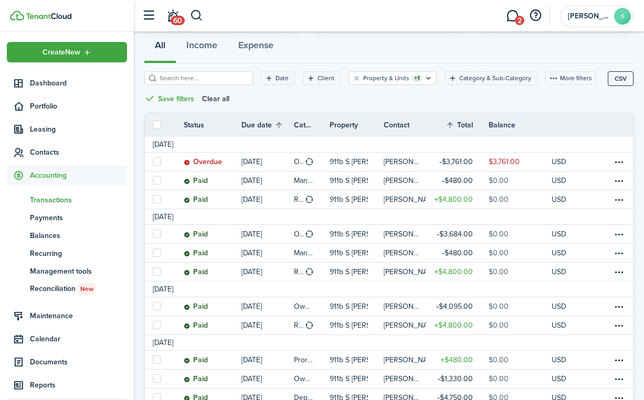
scroll to position [101, 0]
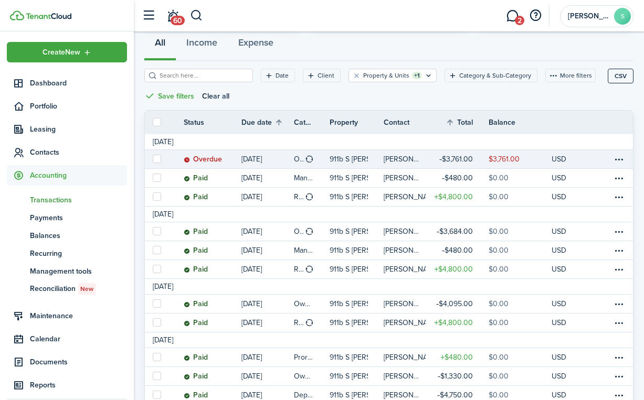
click at [462, 158] on table-amount-title "$3,761.00" at bounding box center [456, 159] width 34 height 11
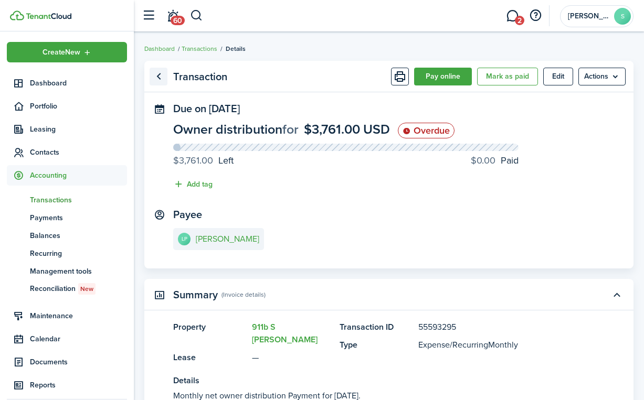
click at [154, 76] on link "Go back" at bounding box center [158, 77] width 18 height 18
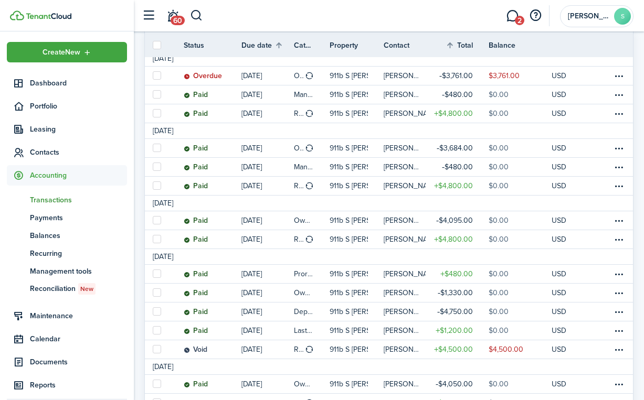
scroll to position [178, 0]
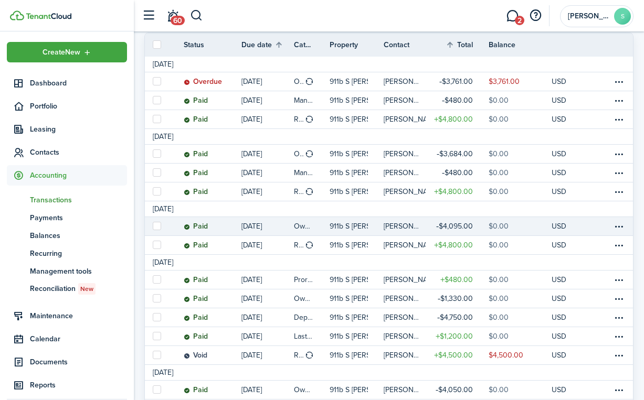
click at [463, 224] on table-amount-title "$4,095.00" at bounding box center [454, 226] width 37 height 11
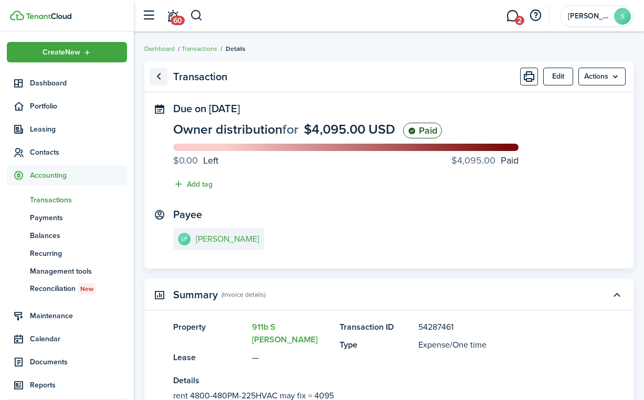
click at [155, 80] on link "Go back" at bounding box center [158, 77] width 18 height 18
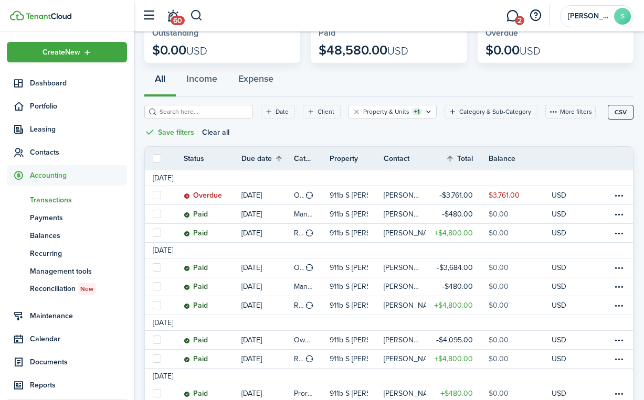
scroll to position [72, 0]
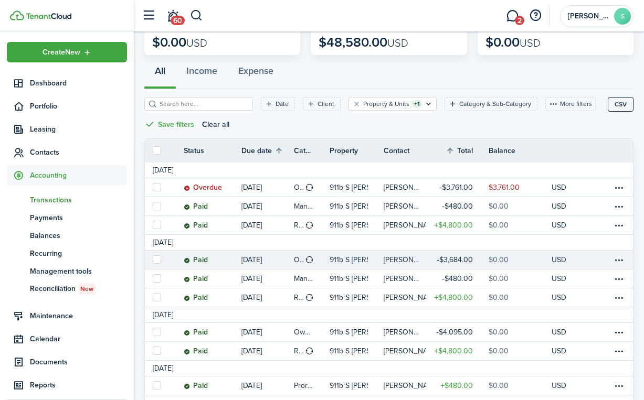
click at [421, 258] on table-profile-info "[PERSON_NAME]" at bounding box center [404, 260] width 42 height 8
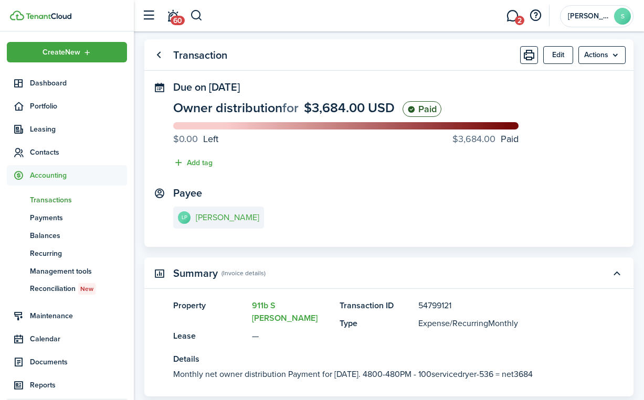
scroll to position [22, 0]
click at [161, 60] on link "Go back" at bounding box center [158, 55] width 18 height 18
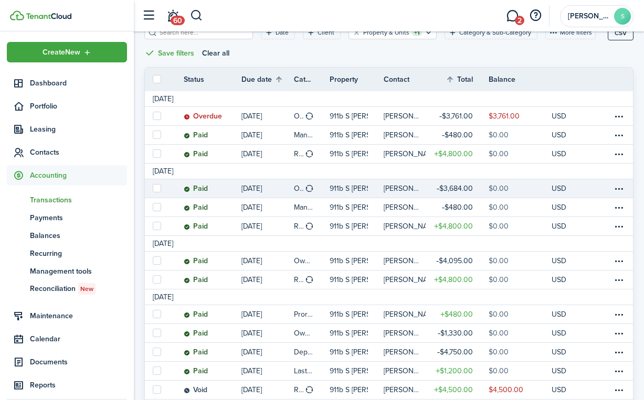
scroll to position [143, 0]
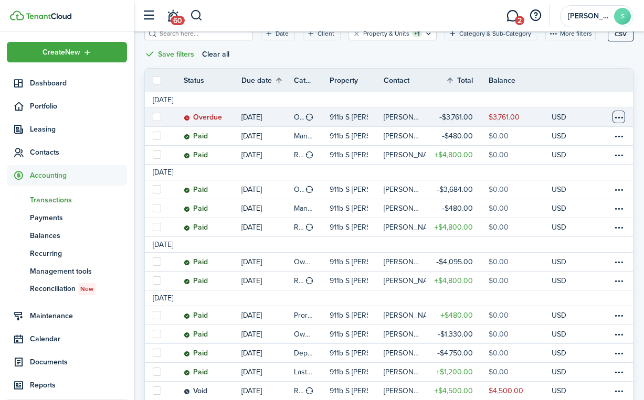
click at [616, 116] on table-menu-btn-icon at bounding box center [618, 117] width 13 height 13
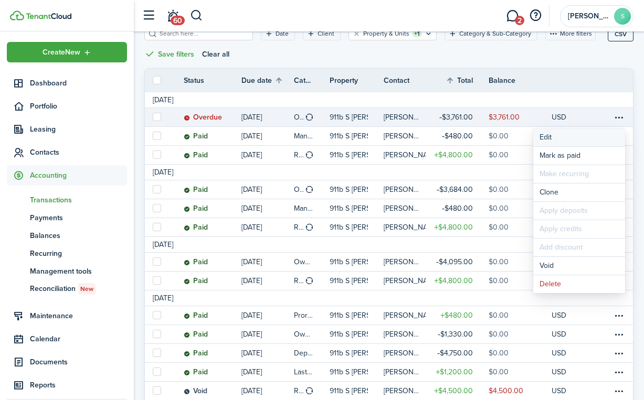
click at [581, 139] on button "Edit" at bounding box center [579, 138] width 92 height 18
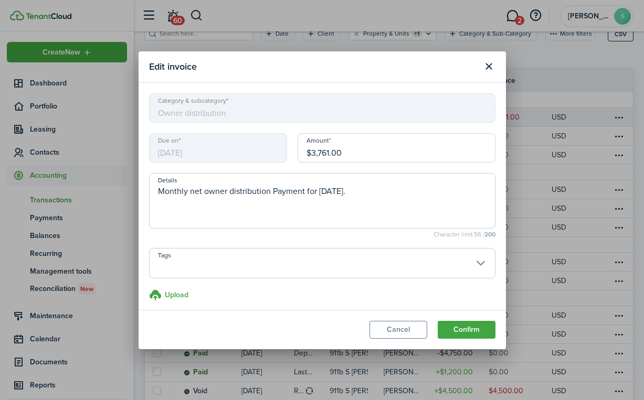
drag, startPoint x: 357, startPoint y: 158, endPoint x: 283, endPoint y: 153, distance: 74.1
click at [283, 153] on div "Due on [DATE] Amount $3,761.00" at bounding box center [322, 153] width 357 height 40
type input "$4,320.00"
click at [335, 207] on textarea "Monthly net owner distribution Payment for [DATE]." at bounding box center [321, 204] width 345 height 38
type textarea "Monthly net owner distribution Payment for [DATE]. 4800-480=4320"
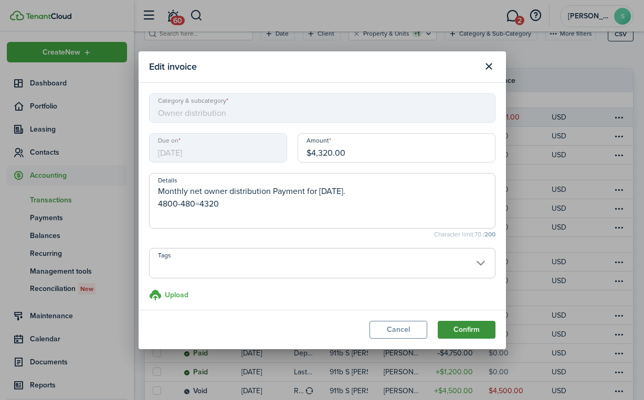
click at [473, 331] on button "Confirm" at bounding box center [466, 330] width 58 height 18
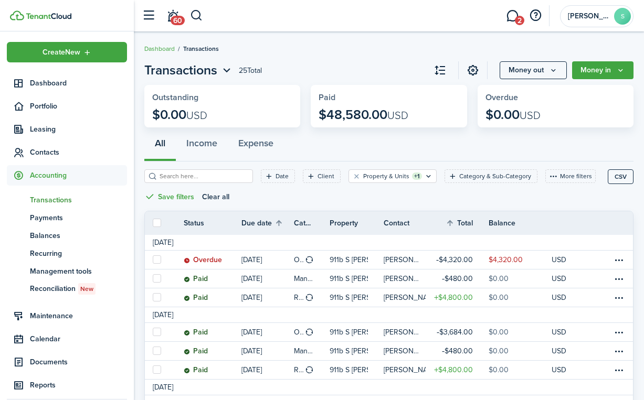
scroll to position [0, 0]
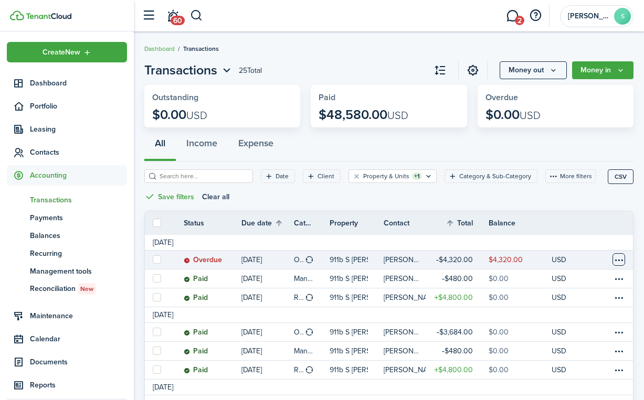
click at [618, 259] on table-menu-btn-icon at bounding box center [618, 259] width 13 height 13
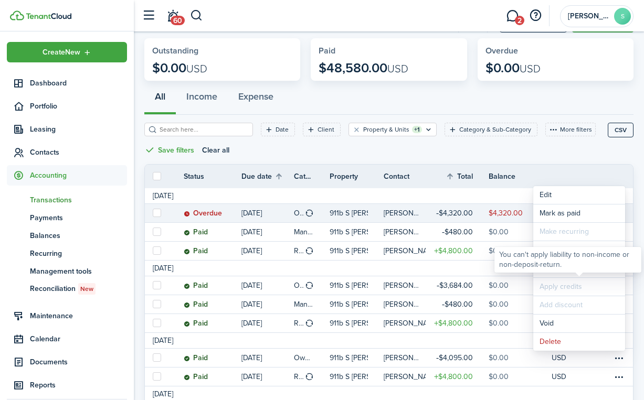
scroll to position [54, 0]
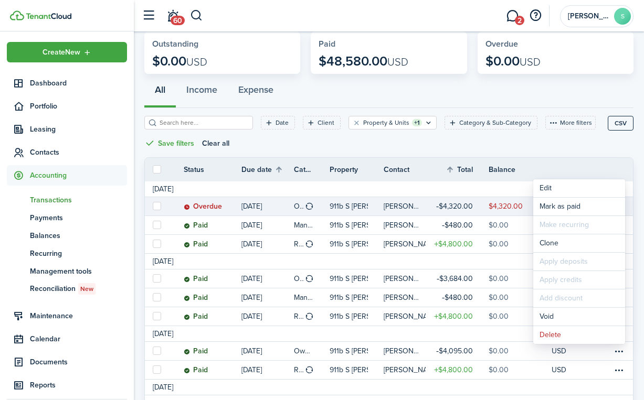
click at [355, 206] on p "911b S [PERSON_NAME]" at bounding box center [348, 206] width 38 height 11
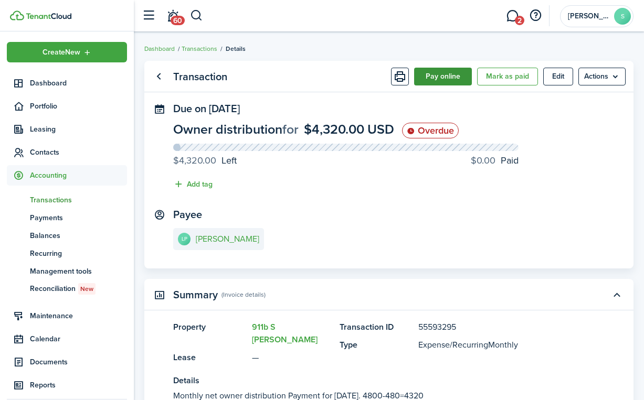
click at [436, 78] on button "Pay online" at bounding box center [443, 77] width 58 height 18
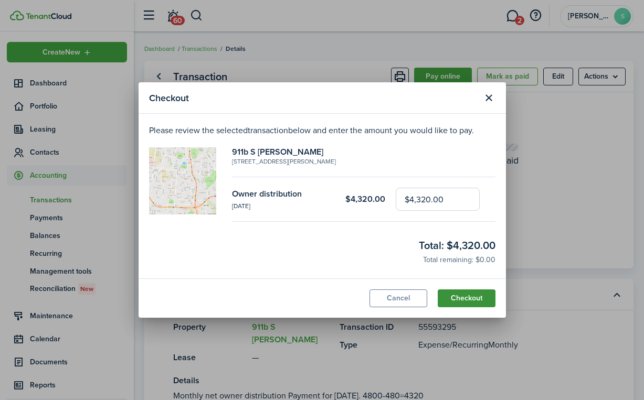
click at [464, 301] on button "Checkout" at bounding box center [466, 299] width 58 height 18
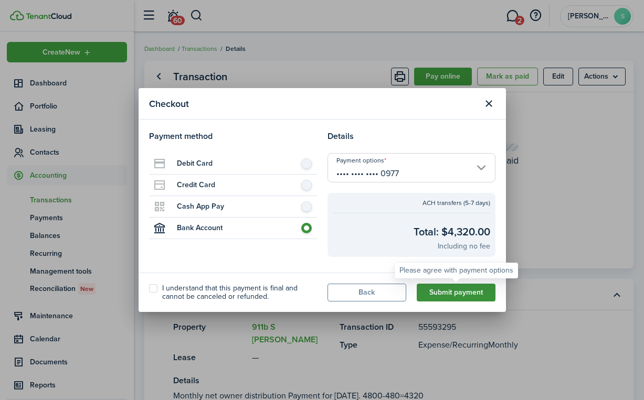
click at [467, 287] on button "Submit payment" at bounding box center [455, 293] width 79 height 18
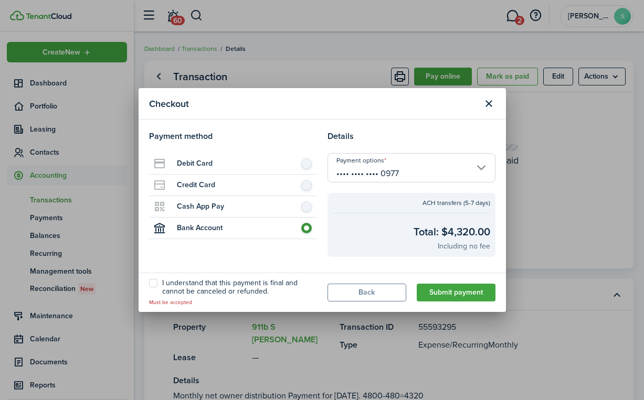
click at [152, 283] on label "I understand that this payment is final and cannot be canceled or refunded." at bounding box center [233, 287] width 168 height 17
click at [149, 293] on input "I understand that this payment is final and cannot be canceled or refunded." at bounding box center [148, 293] width 1 height 1
checkbox input "true"
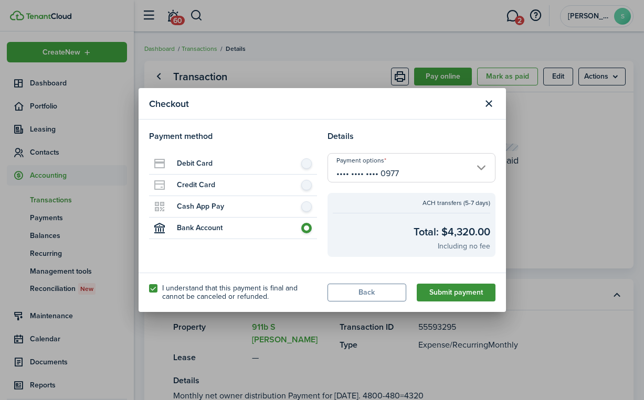
click at [468, 294] on button "Submit payment" at bounding box center [455, 293] width 79 height 18
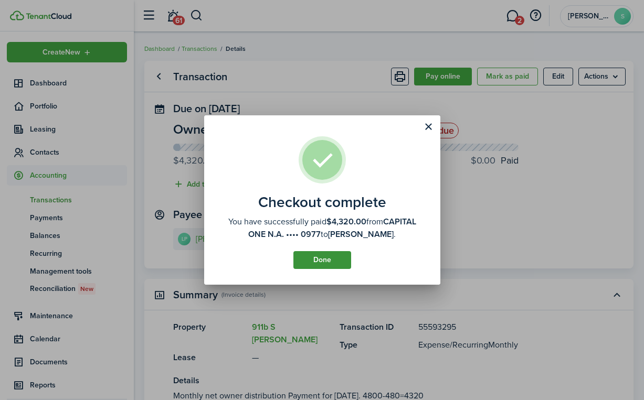
click at [331, 263] on button "Done" at bounding box center [322, 260] width 58 height 18
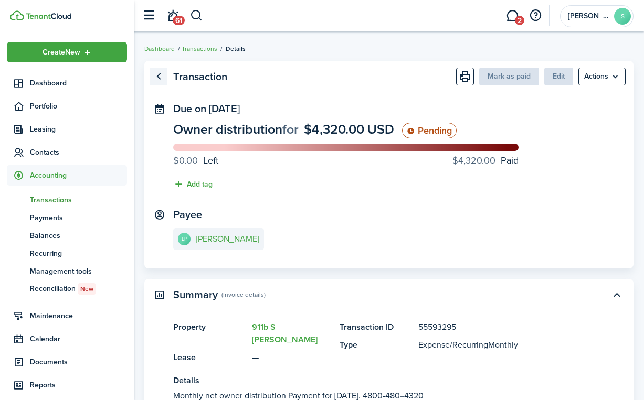
click at [153, 77] on link "Go back" at bounding box center [158, 77] width 18 height 18
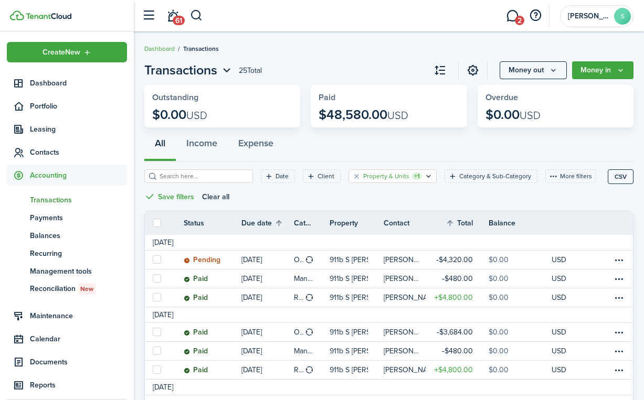
click at [375, 178] on filter-tag-label "Property & Units" at bounding box center [386, 176] width 46 height 9
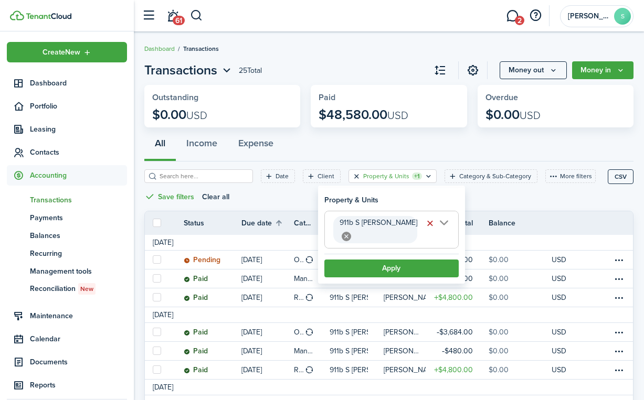
click at [357, 177] on button "Clear filter" at bounding box center [356, 176] width 9 height 8
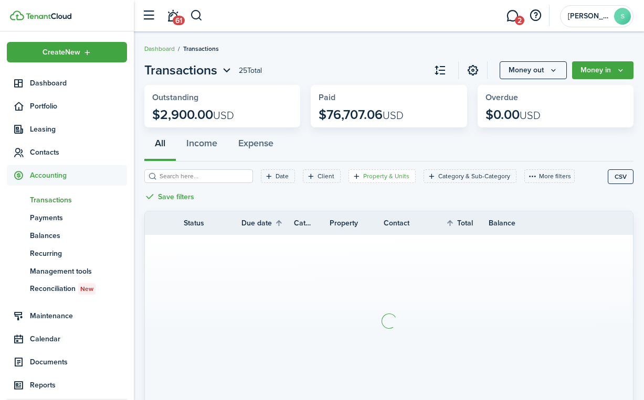
click at [391, 176] on filter-tag-label "Property & Units" at bounding box center [386, 176] width 46 height 9
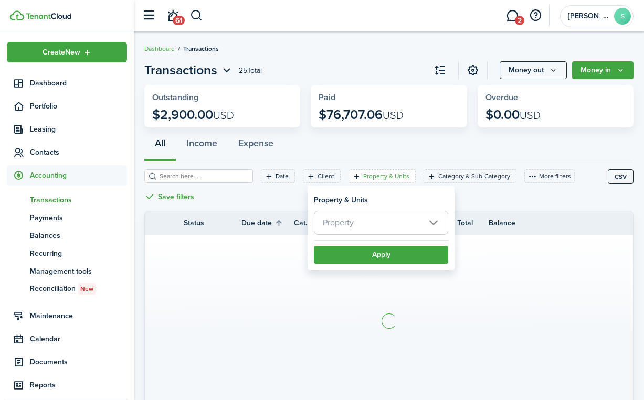
click at [361, 217] on span "Property" at bounding box center [380, 222] width 133 height 23
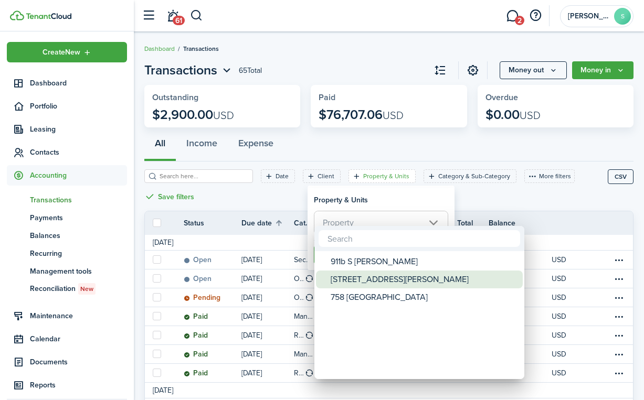
click at [354, 276] on div "[STREET_ADDRESS][PERSON_NAME]" at bounding box center [423, 280] width 186 height 18
type input "[STREET_ADDRESS][PERSON_NAME]"
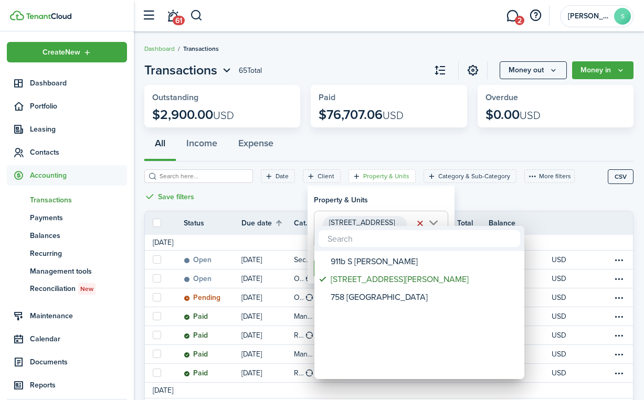
click at [465, 197] on div at bounding box center [321, 200] width 811 height 568
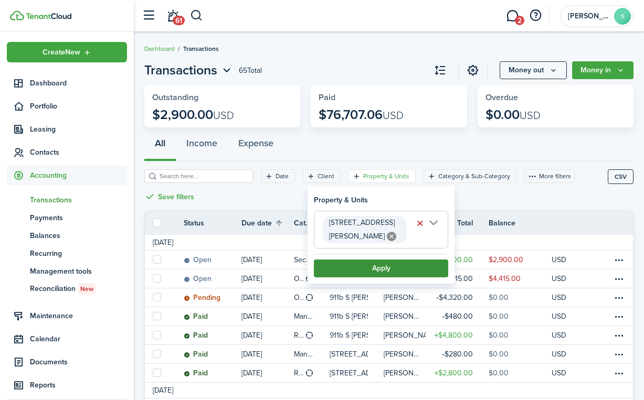
click at [392, 276] on button "Apply" at bounding box center [381, 269] width 134 height 18
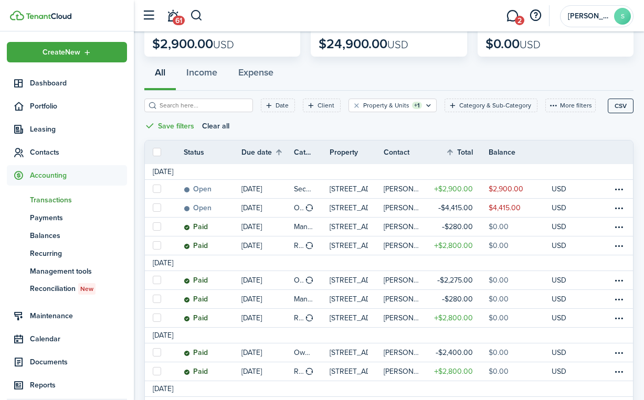
scroll to position [73, 0]
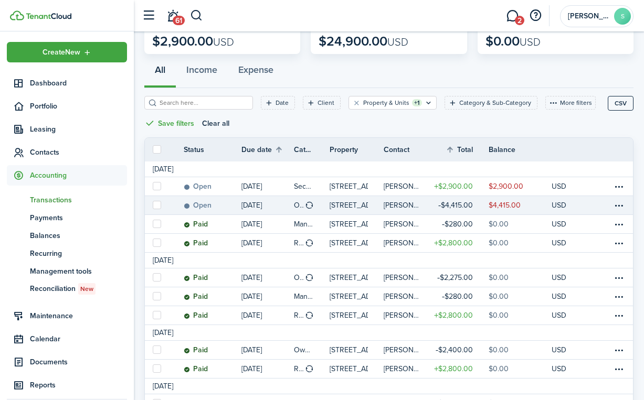
click at [359, 205] on p "[STREET_ADDRESS][PERSON_NAME]" at bounding box center [348, 205] width 38 height 11
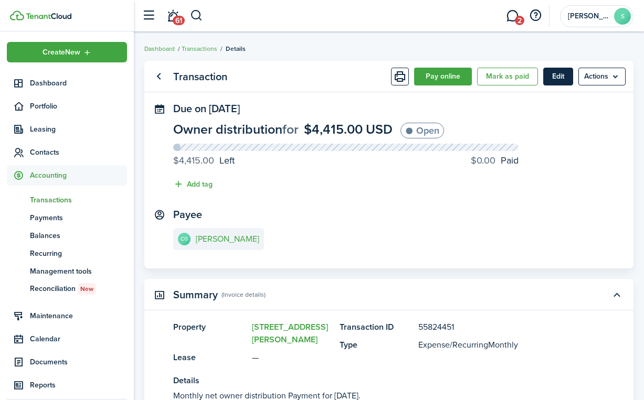
click at [553, 81] on button "Edit" at bounding box center [558, 77] width 30 height 18
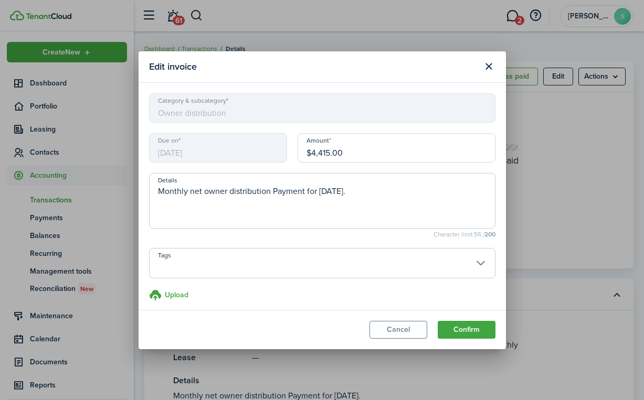
click at [388, 148] on input "$4,415.00" at bounding box center [396, 147] width 198 height 29
drag, startPoint x: 368, startPoint y: 147, endPoint x: 279, endPoint y: 147, distance: 88.6
click at [279, 147] on div "Due on [DATE] Amount $4,415.00" at bounding box center [322, 153] width 357 height 40
type input "$2,500.00"
click at [379, 192] on textarea "Monthly net owner distribution Payment for [DATE]." at bounding box center [321, 204] width 345 height 38
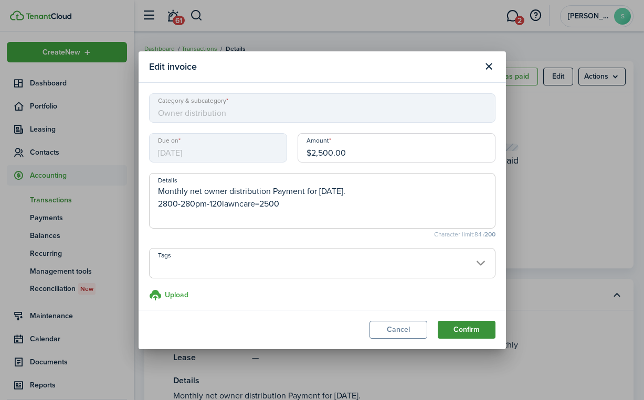
type textarea "Monthly net owner distribution Payment for [DATE]. 2800-280pm-120lawncare=2500"
click at [477, 327] on button "Confirm" at bounding box center [466, 330] width 58 height 18
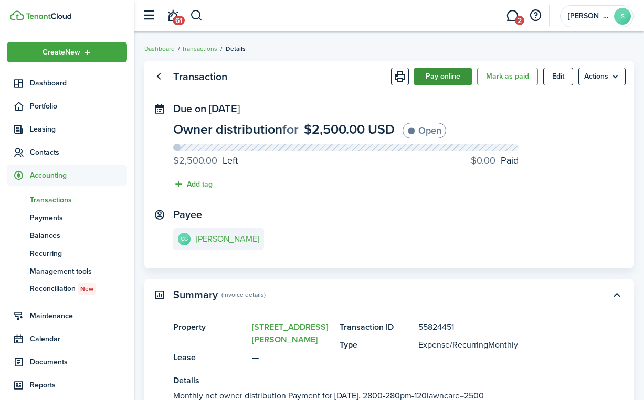
click at [436, 80] on button "Pay online" at bounding box center [443, 77] width 58 height 18
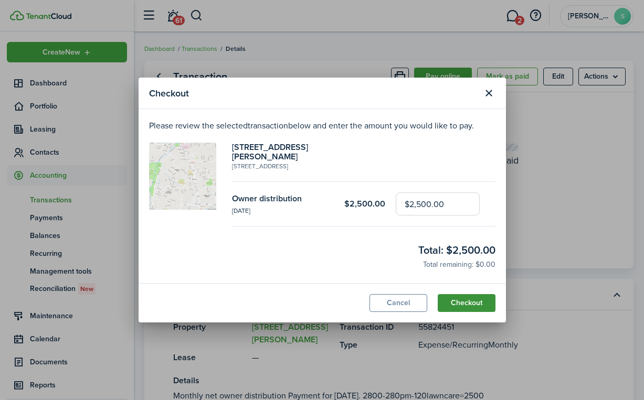
click at [463, 295] on button "Checkout" at bounding box center [466, 303] width 58 height 18
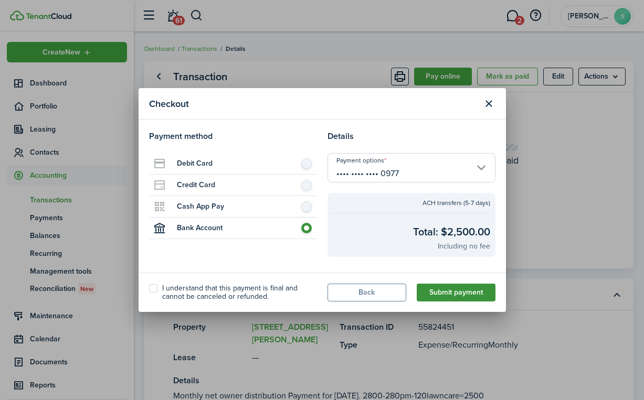
click at [463, 294] on button "Submit payment" at bounding box center [455, 293] width 79 height 18
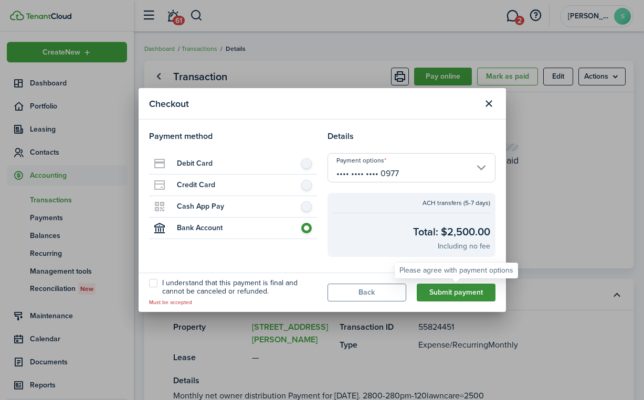
click at [463, 294] on button "Submit payment" at bounding box center [455, 293] width 79 height 18
click at [170, 291] on label "I understand that this payment is final and cannot be canceled or refunded." at bounding box center [233, 287] width 168 height 17
click at [149, 293] on input "I understand that this payment is final and cannot be canceled or refunded." at bounding box center [148, 293] width 1 height 1
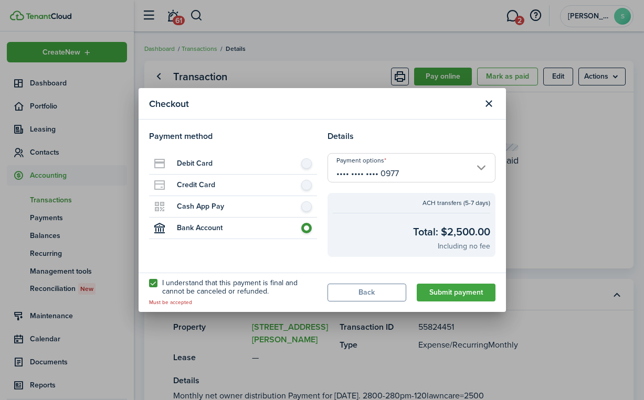
checkbox input "true"
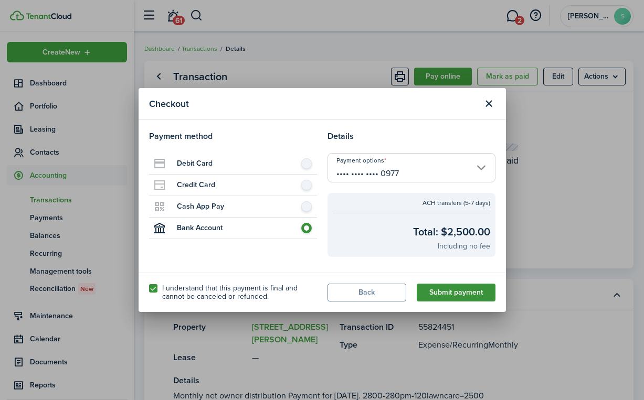
click at [475, 293] on button "Submit payment" at bounding box center [455, 293] width 79 height 18
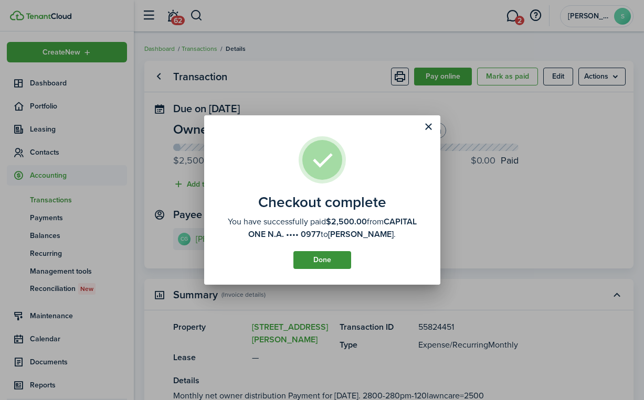
click at [326, 264] on button "Done" at bounding box center [322, 260] width 58 height 18
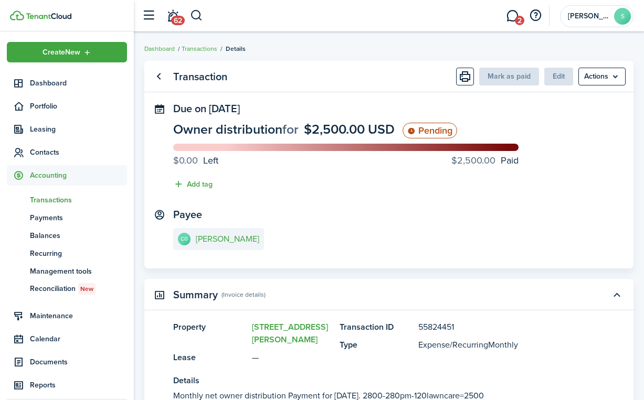
click at [54, 202] on span "Transactions" at bounding box center [78, 200] width 97 height 11
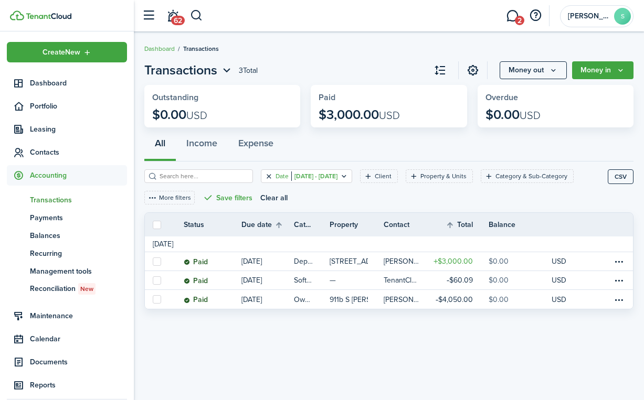
click at [271, 176] on button "Clear filter" at bounding box center [268, 176] width 9 height 8
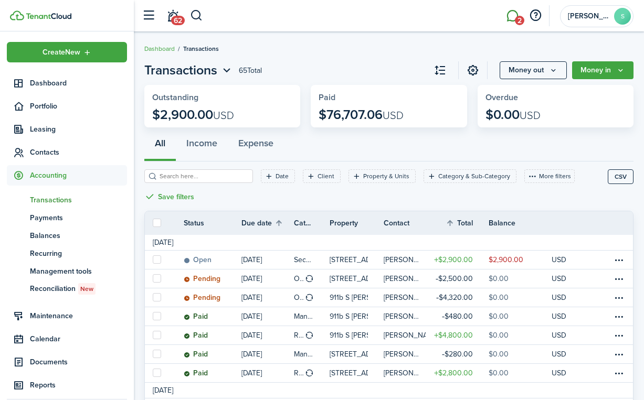
click at [519, 12] on link "2" at bounding box center [512, 16] width 20 height 27
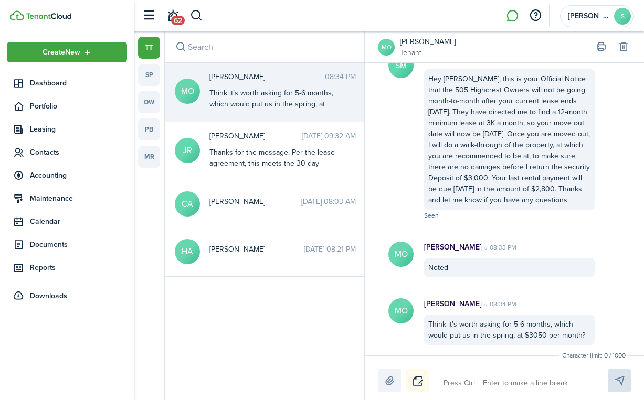
scroll to position [536, 0]
click at [448, 384] on textarea at bounding box center [513, 384] width 147 height 18
type textarea "O"
type textarea "Ow"
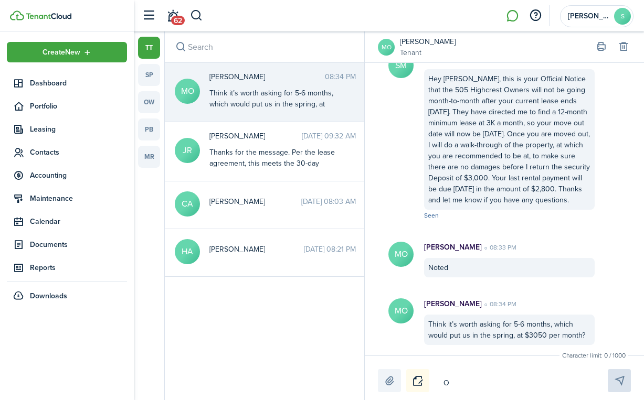
type textarea "Ow"
type textarea "Own"
type textarea "Owne"
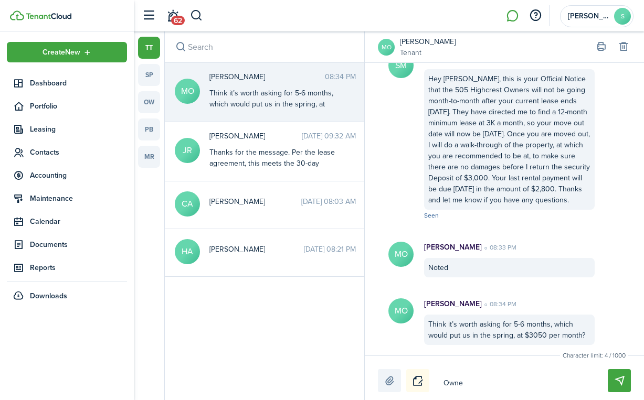
type textarea "Owner"
type textarea "Owner h"
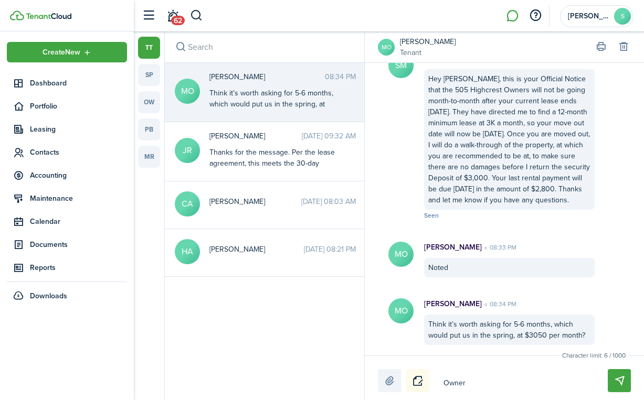
type textarea "Owner h"
type textarea "Owner ha"
type textarea "Owner has"
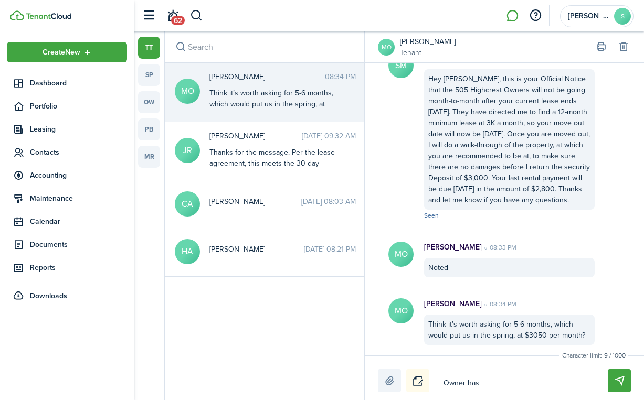
type textarea "Owner has"
type textarea "Owner has a"
type textarea "Owner has al"
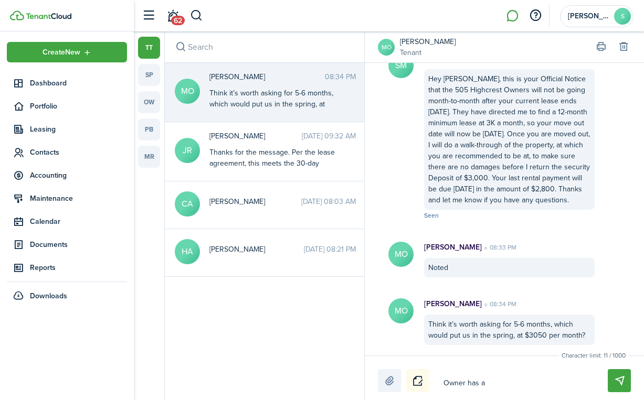
type textarea "Owner has al"
type textarea "Owner has alr"
type textarea "Owner has alre"
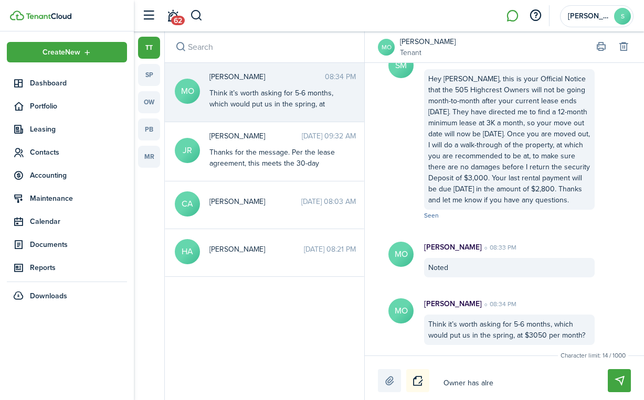
type textarea "Owner has alrea"
type textarea "Owner has alread"
type textarea "Owner has already"
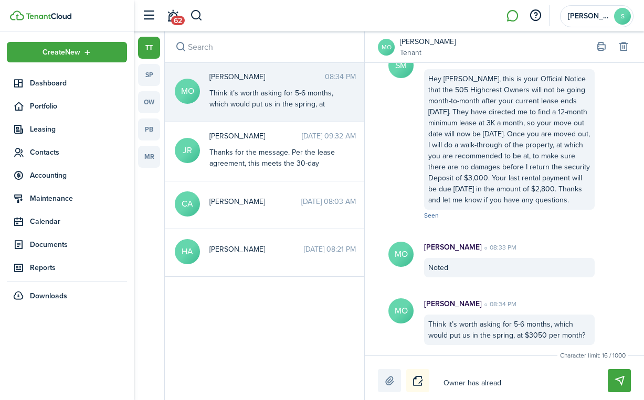
type textarea "Owner has already"
type textarea "Owner has already s"
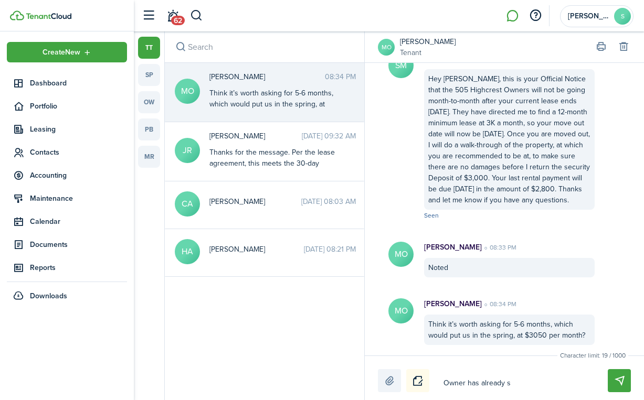
type textarea "Owner has already se"
type textarea "Owner has already sen"
type textarea "Owner has already sent"
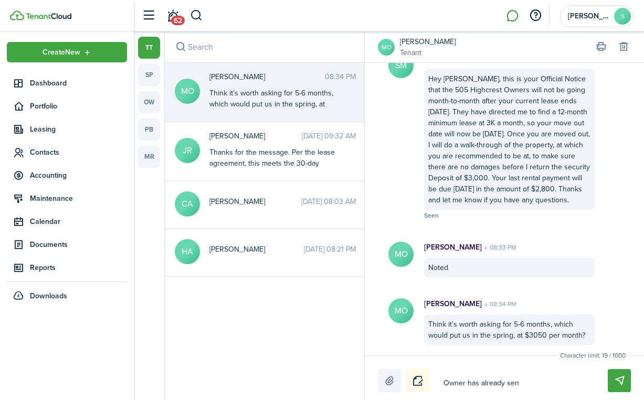
type textarea "Owner has already sent"
type textarea "Owner has already sent m"
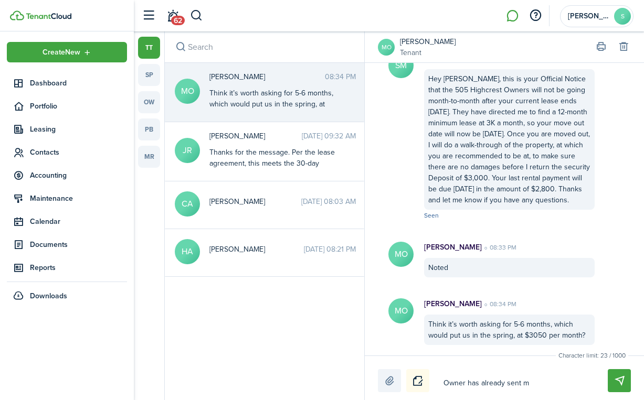
type textarea "Owner has already sent me"
type textarea "Owner has already sent me s"
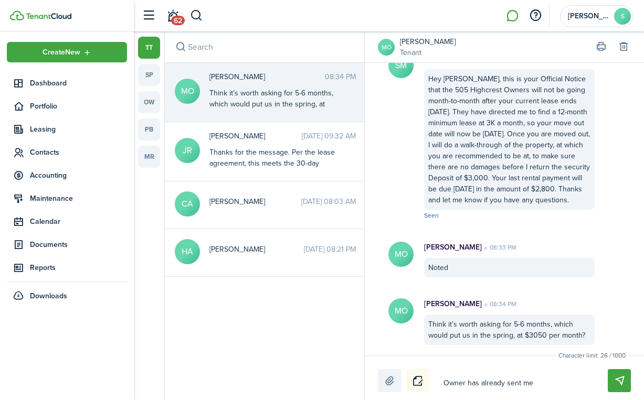
type textarea "Owner has already sent me s"
type textarea "Owner has already sent me so"
type textarea "Owner has already sent me soe"
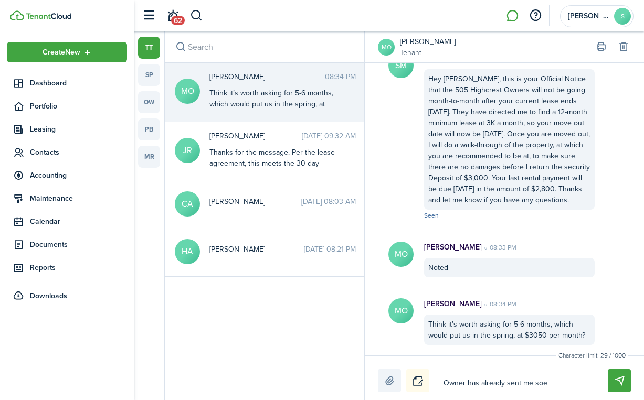
type textarea "Owner has already sent me so"
type textarea "Owner has already sent me som"
type textarea "Owner has already sent me some"
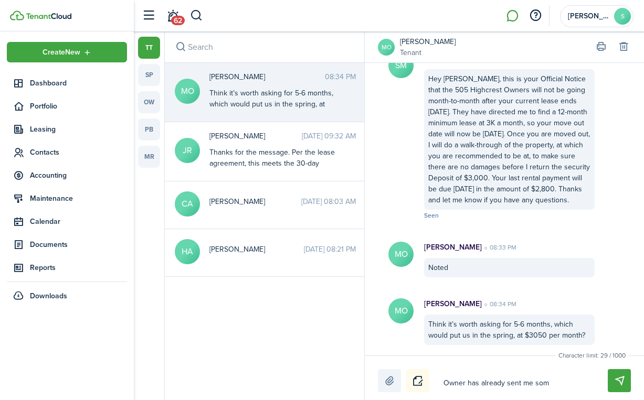
type textarea "Owner has already sent me some"
type textarea "Owner has already sent me some p"
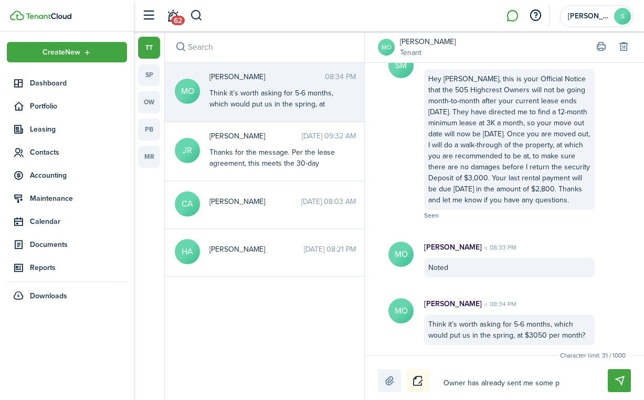
type textarea "Owner has already sent me some pe"
type textarea "Owner has already sent me some peo"
type textarea "Owner has already sent me some peop"
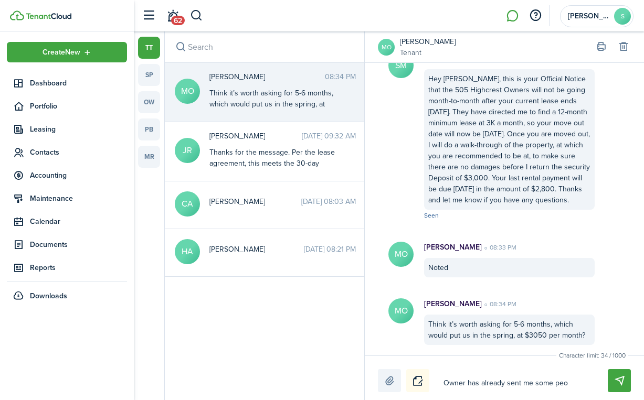
type textarea "Owner has already sent me some peop"
type textarea "Owner has already sent me some peopl"
type textarea "Owner has already sent me some people"
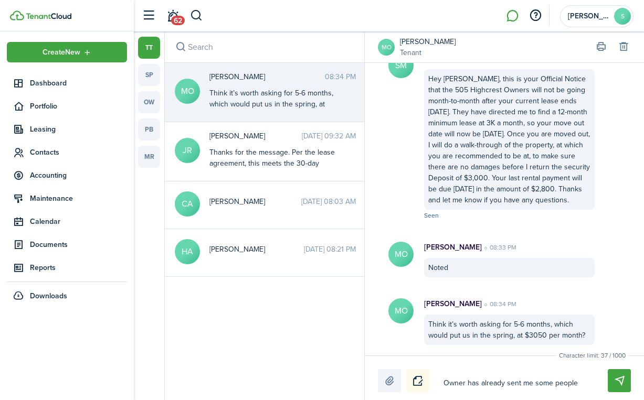
type textarea "Owner has already sent me some people"
type textarea "Owner has already sent me some people i"
type textarea "Owner has already sent me some people in"
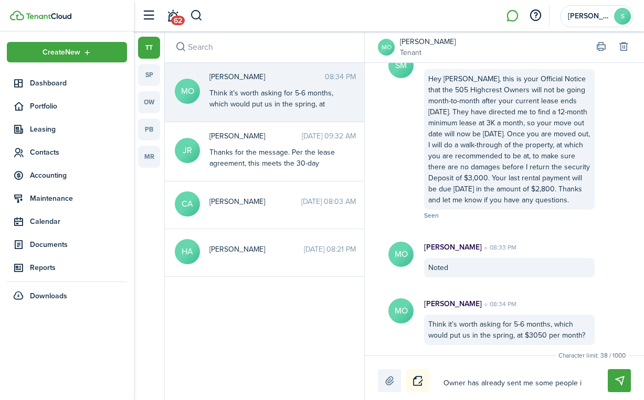
type textarea "Owner has already sent me some people in"
type textarea "Owner has already sent me some people int"
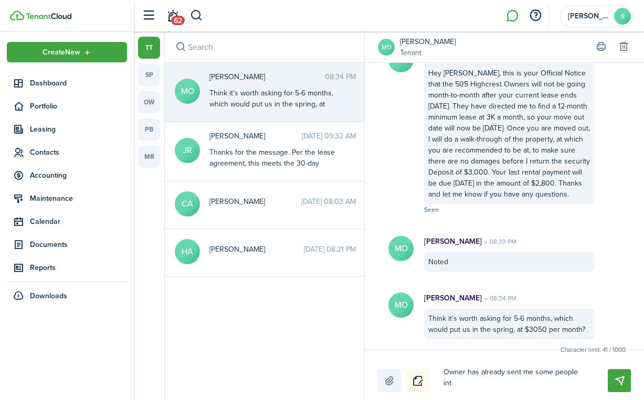
type textarea "Owner has already sent me some people inte"
type textarea "Owner has already sent me some people inter"
type textarea "Owner has already sent me some people intere"
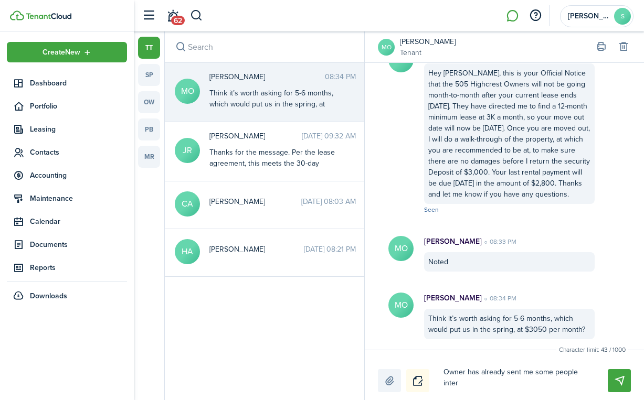
type textarea "Owner has already sent me some people intere"
type textarea "Owner has already sent me some people interes"
type textarea "Owner has already sent me some people interest"
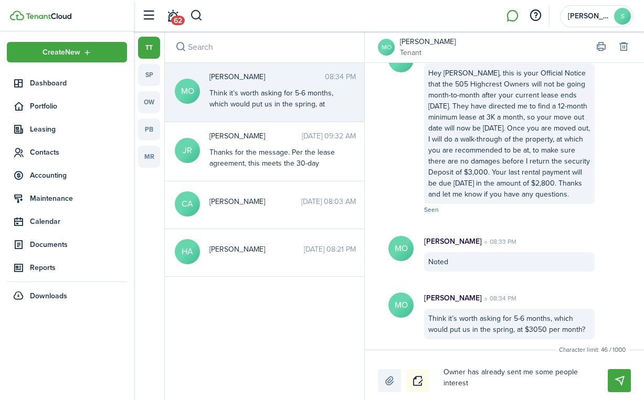
type textarea "Owner has already sent me some people intereste"
type textarea "Owner has already sent me some people interested"
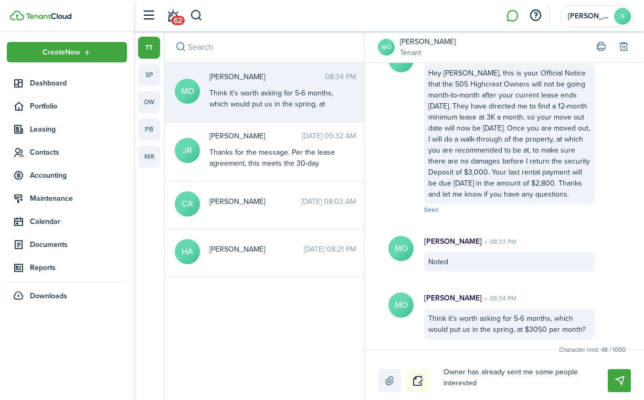
type textarea "Owner has already sent me some people interested"
type textarea "Owner has already sent me some people interested a"
type textarea "Owner has already sent me some people interested an"
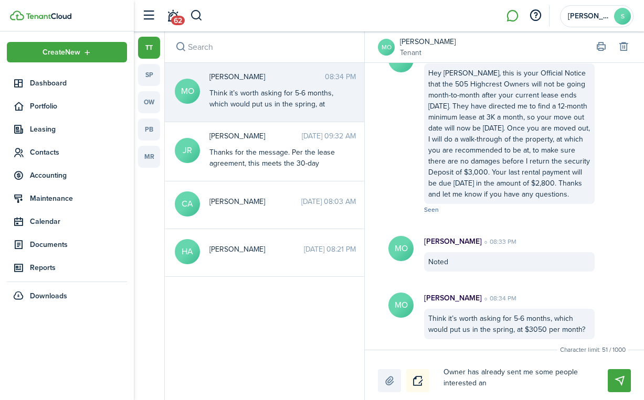
type textarea "Owner has already sent me some people interested and"
drag, startPoint x: 512, startPoint y: 386, endPoint x: 550, endPoint y: 375, distance: 39.8
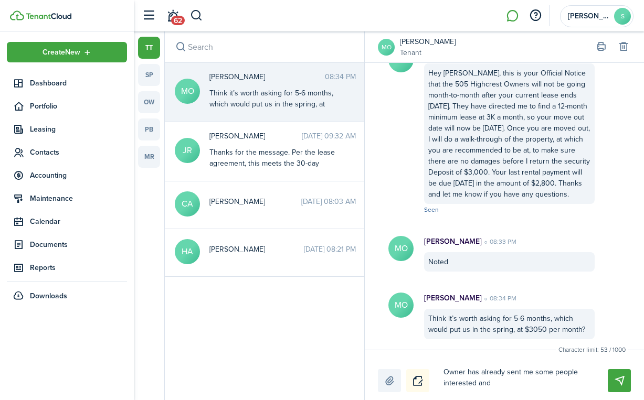
click at [550, 375] on textarea "Owner has already sent me some people interested and" at bounding box center [513, 377] width 147 height 29
type textarea "Owner has already sent me someo"
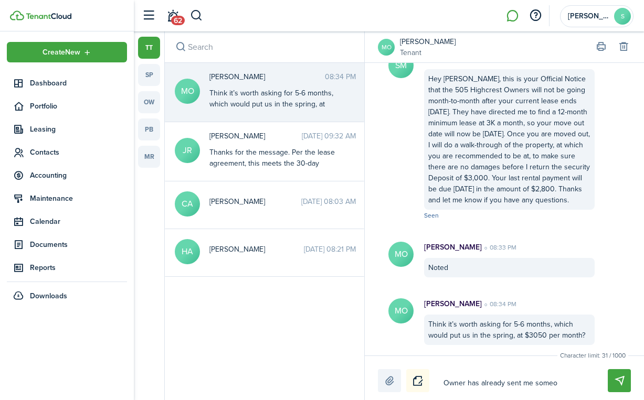
type textarea "Owner has already sent me someon"
type textarea "Owner has already sent me someone"
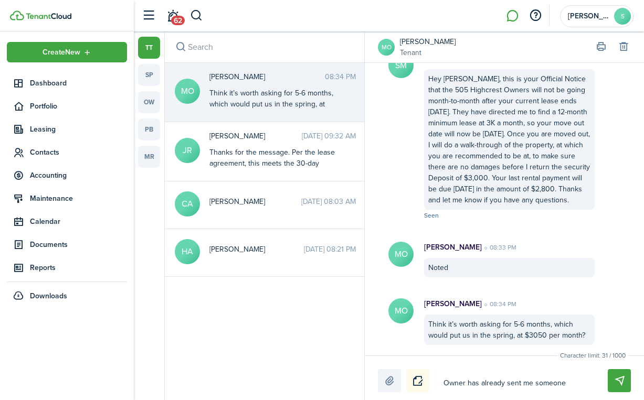
type textarea "Owner has already sent me someone"
type textarea "Owner has already sent me someone i"
type textarea "Owner has already sent me someone in"
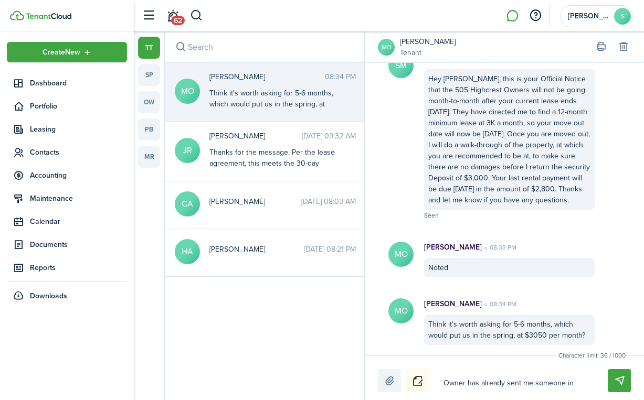
type textarea "Owner has already sent me someone int"
type textarea "Owner has already sent me someone inte"
type textarea "Owner has already sent me someone inter"
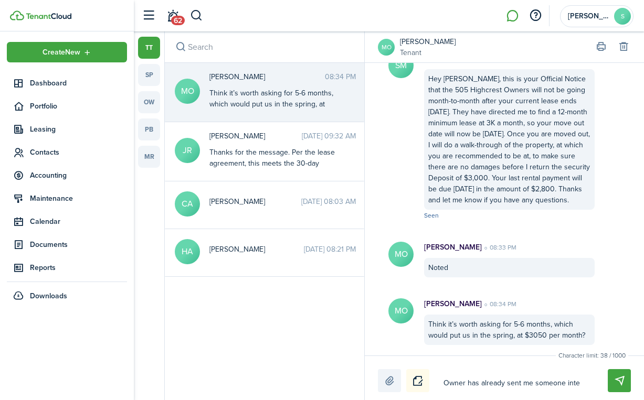
type textarea "Owner has already sent me someone inter"
type textarea "Owner has already sent me someone intere"
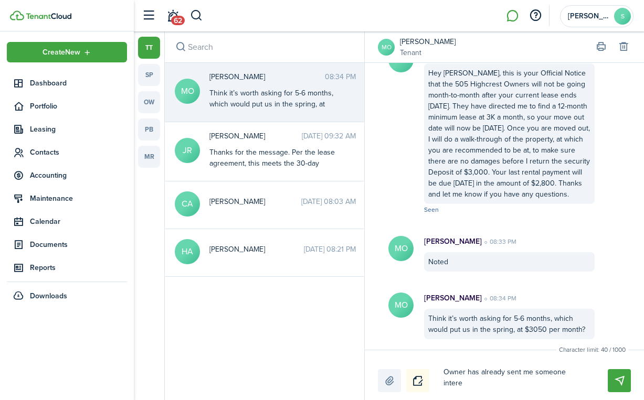
type textarea "Owner has already sent me someone interes"
type textarea "Owner has already sent me someone interese"
type textarea "Owner has already sent me someone interes"
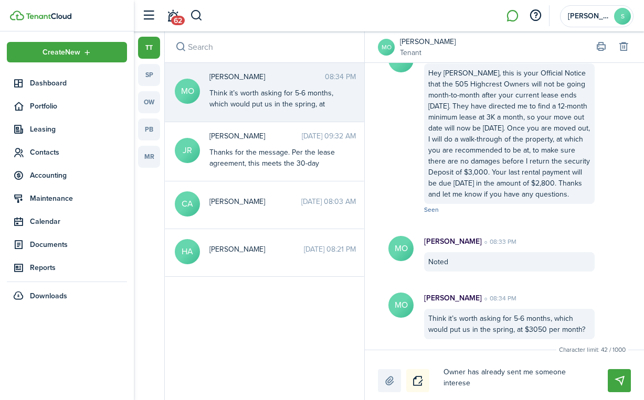
type textarea "Owner has already sent me someone interes"
type textarea "Owner has already sent me someone interest"
type textarea "Owner has already sent me someone intereste"
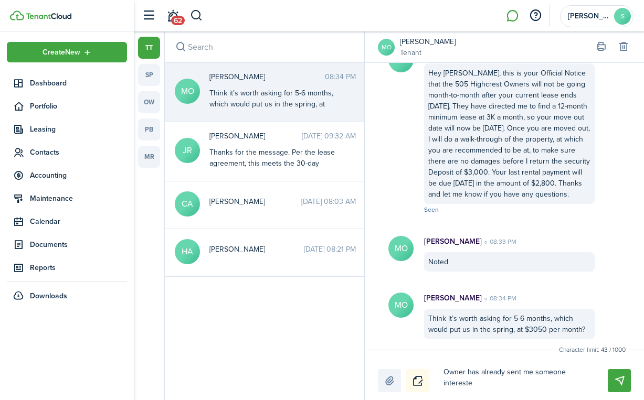
type textarea "Owner has already sent me someone interested"
type textarea "Owner has already sent me someone interested a"
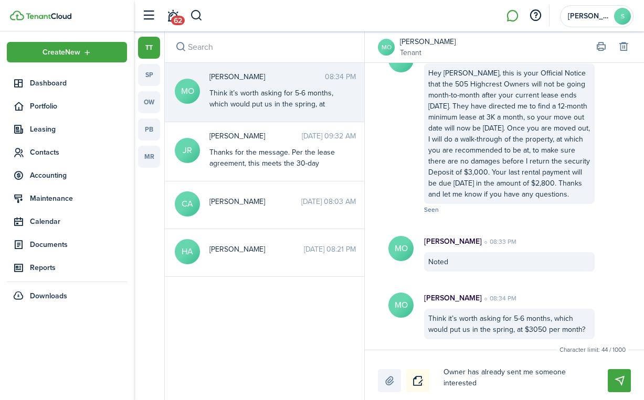
type textarea "Owner has already sent me someone interested a"
type textarea "Owner has already sent me someone interested an"
type textarea "Owner has already sent me someone interested and"
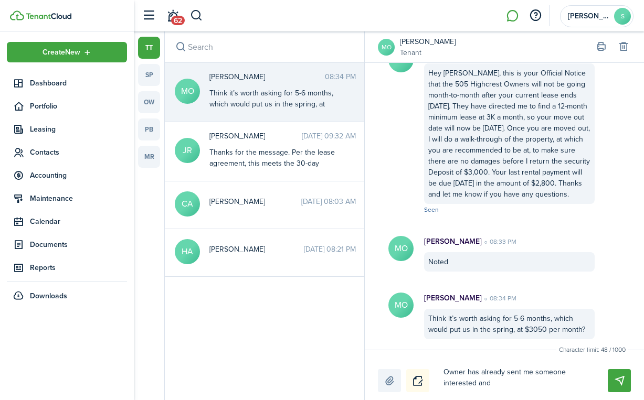
type textarea "Owner has already sent me someone interested and"
type textarea "Owner has already sent me someone interested and h"
type textarea "Owner has already sent me someone interested and"
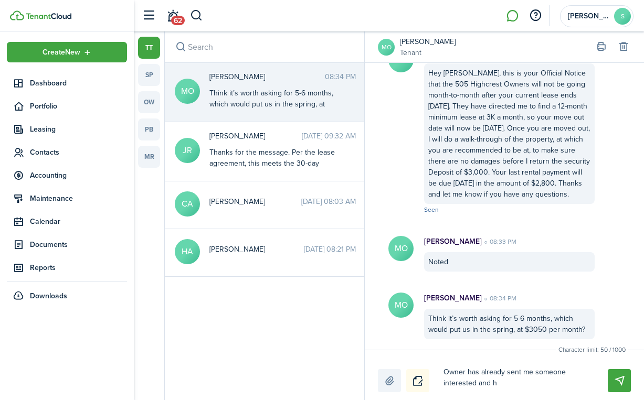
type textarea "Owner has already sent me someone interested and"
type textarea "Owner has already sent me someone interested an"
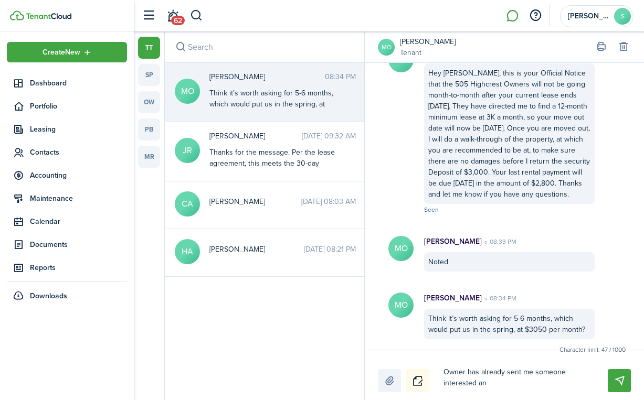
type textarea "Owner has already sent me someone interested a"
type textarea "Owner has already sent me someone interested"
type textarea "Owner has already sent me someone interested f"
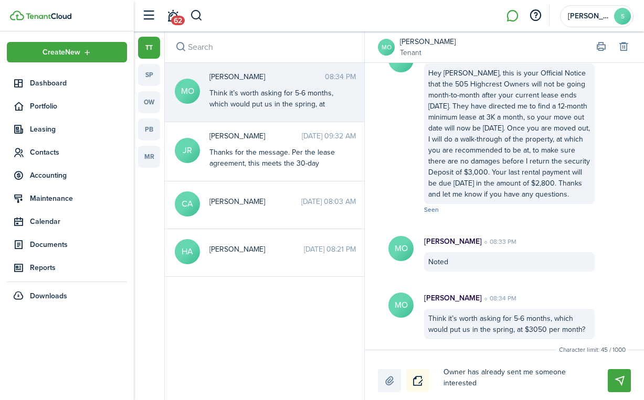
type textarea "Owner has already sent me someone interested f"
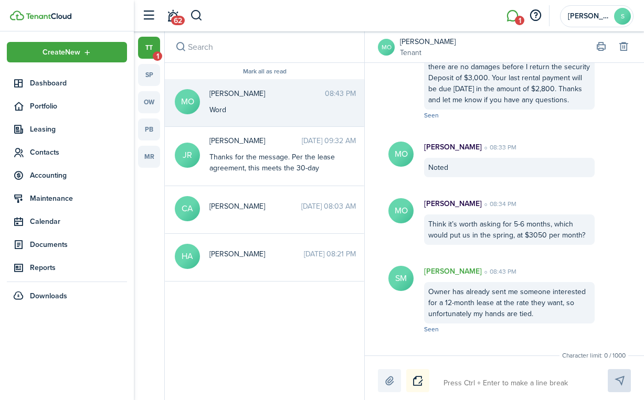
scroll to position [682, 0]
